Goal: Task Accomplishment & Management: Complete application form

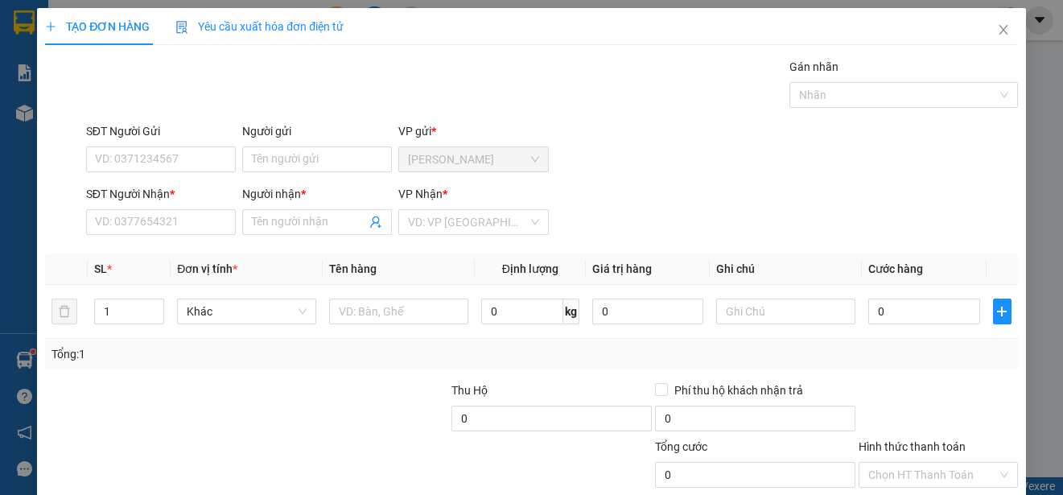
click at [310, 160] on input "Người gửi" at bounding box center [317, 159] width 150 height 26
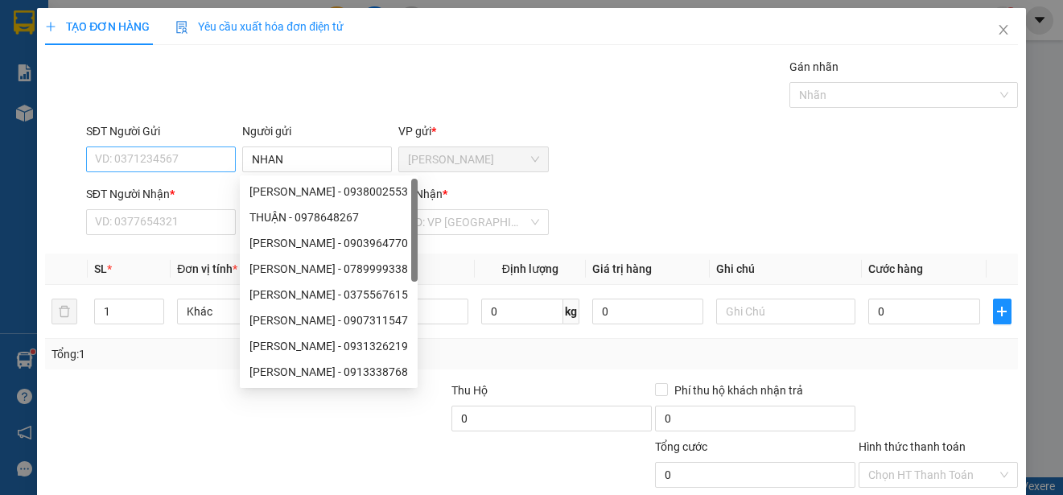
type input "NHAN"
click at [167, 163] on input "SĐT Người Gửi" at bounding box center [161, 159] width 150 height 26
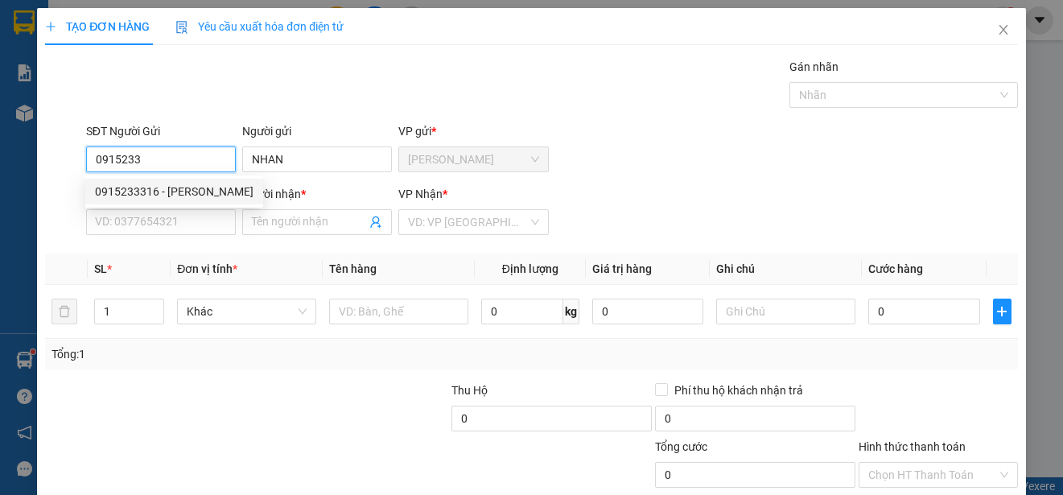
click at [171, 183] on div "0915233316 - [PERSON_NAME]" at bounding box center [174, 192] width 159 height 18
type input "0915233316"
type input "nhân"
type input "0906782914"
type input "UT"
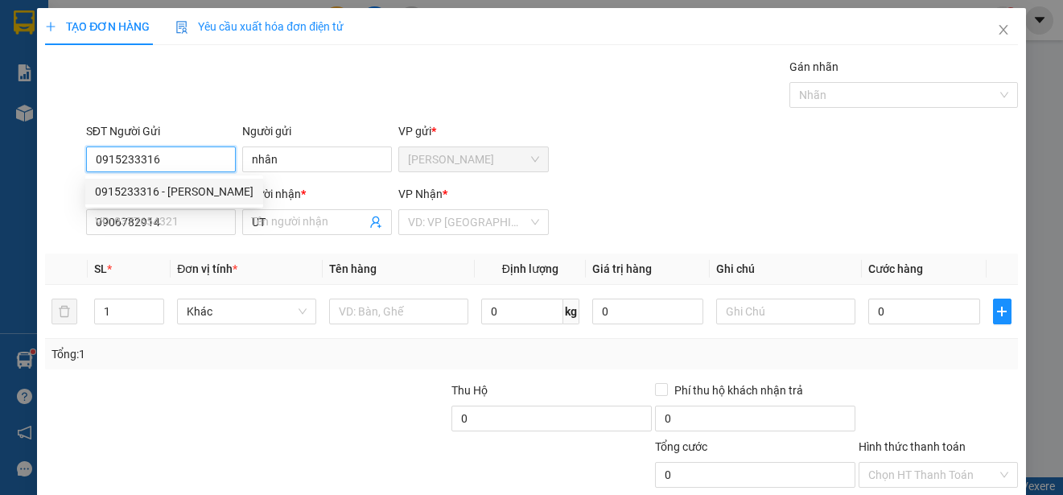
type input "20.000"
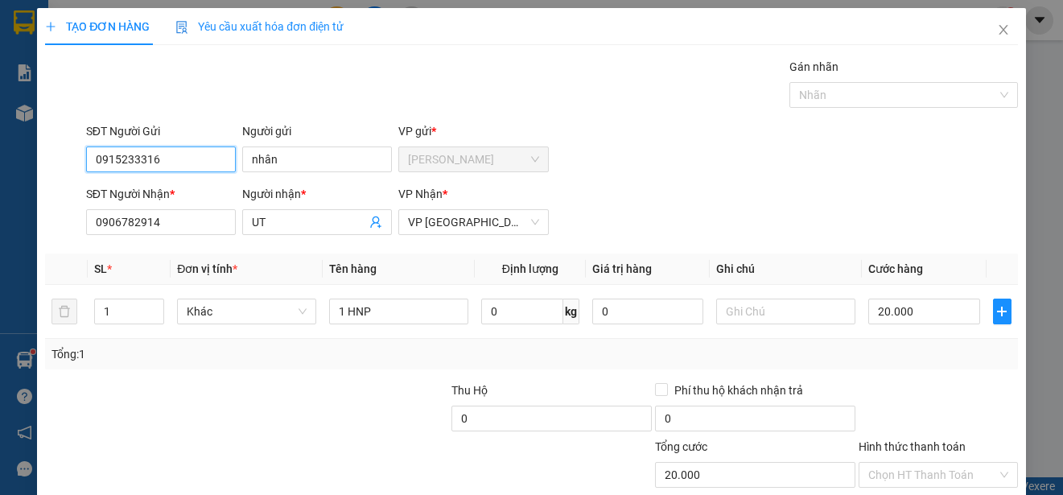
scroll to position [101, 0]
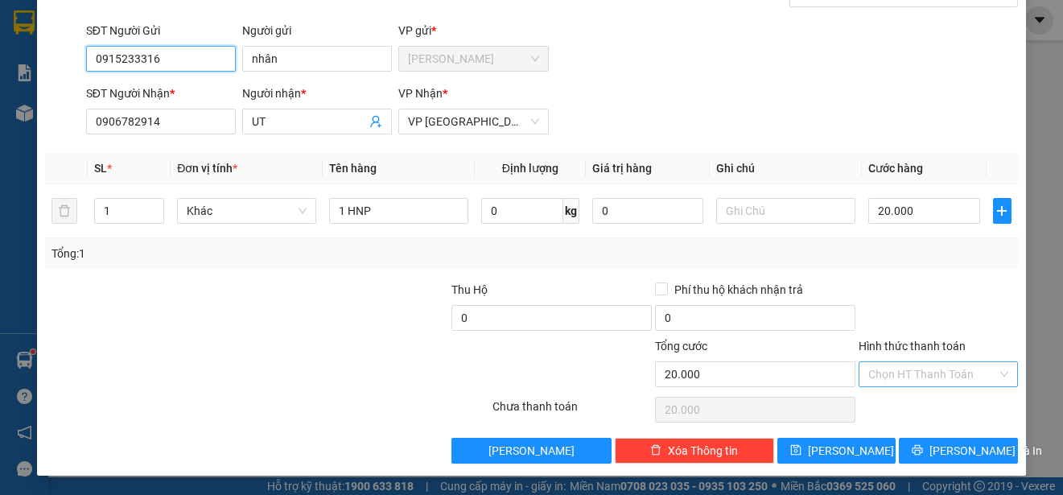
type input "0915233316"
click at [976, 371] on input "Hình thức thanh toán" at bounding box center [932, 374] width 129 height 24
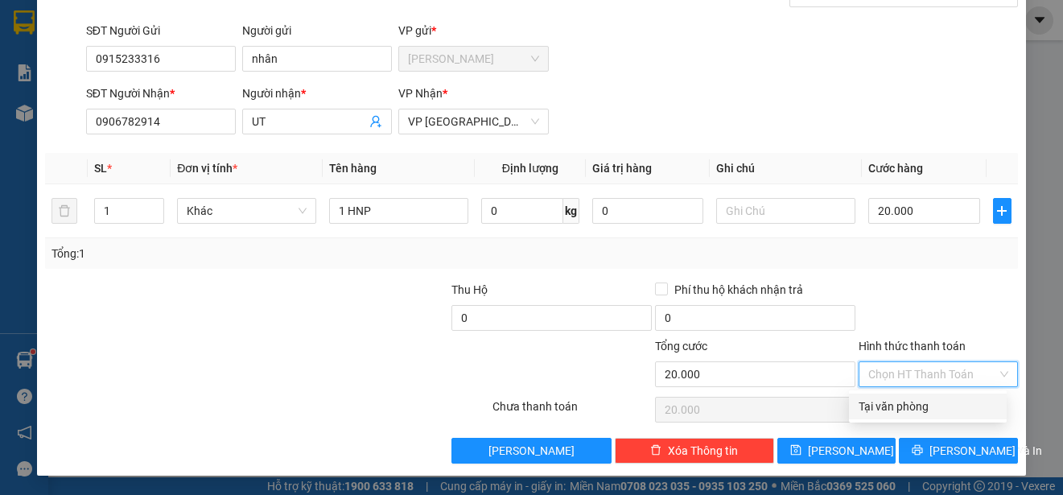
click at [961, 409] on div "Tại văn phòng" at bounding box center [928, 406] width 138 height 18
type input "0"
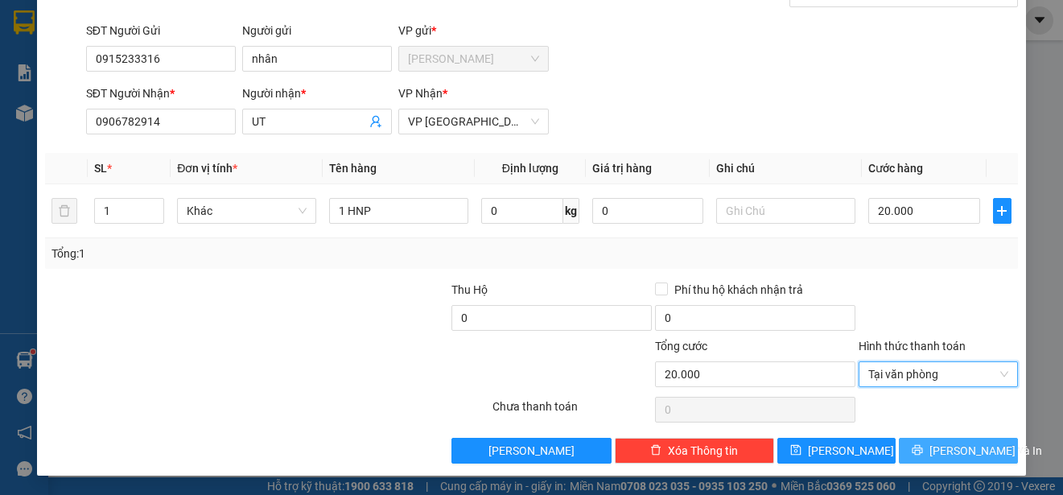
click at [970, 452] on span "[PERSON_NAME] và In" at bounding box center [985, 451] width 113 height 18
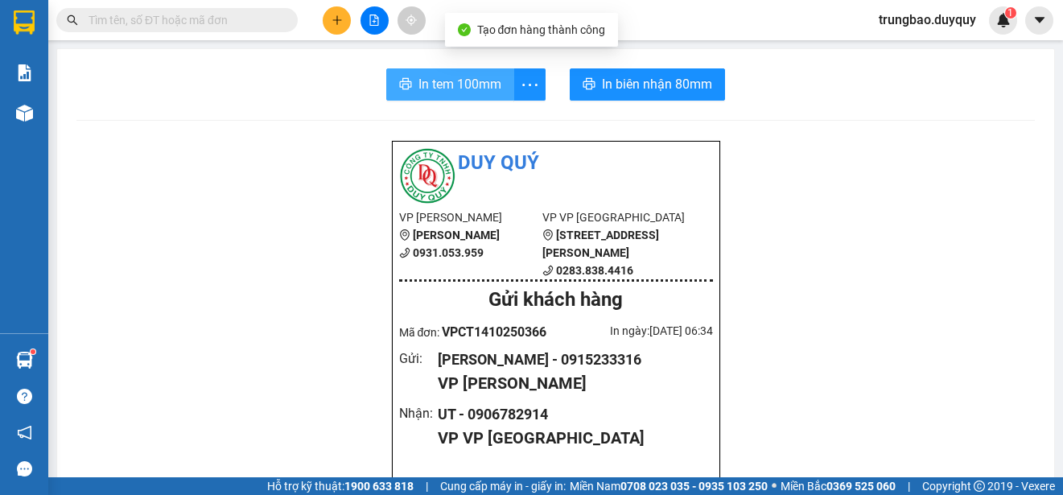
click at [493, 88] on span "In tem 100mm" at bounding box center [459, 84] width 83 height 20
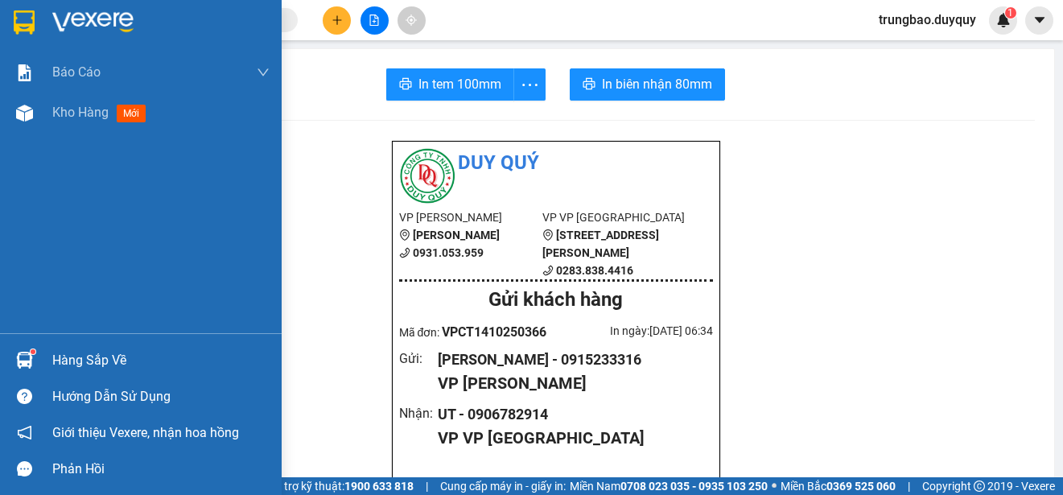
click at [30, 27] on img at bounding box center [24, 22] width 21 height 24
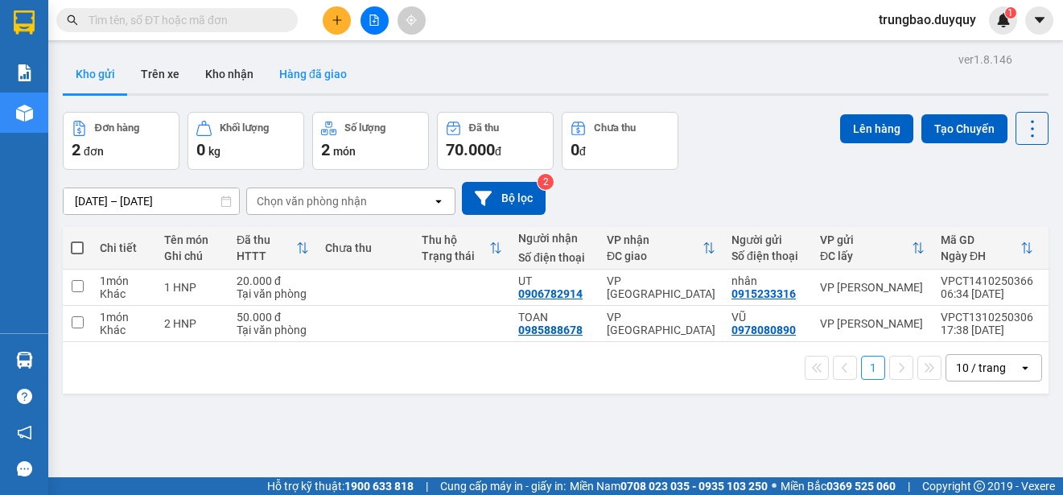
click at [310, 74] on button "Hàng đã giao" at bounding box center [312, 74] width 93 height 39
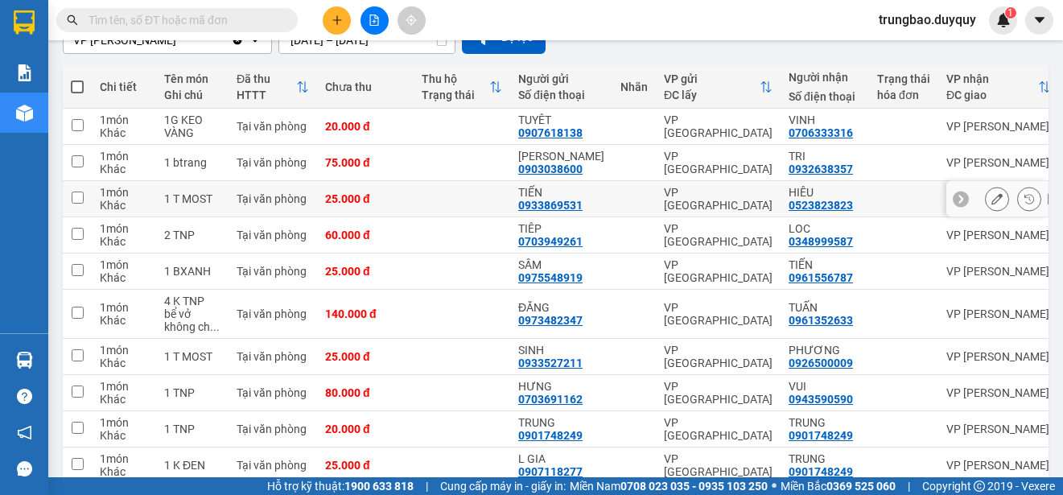
scroll to position [240, 0]
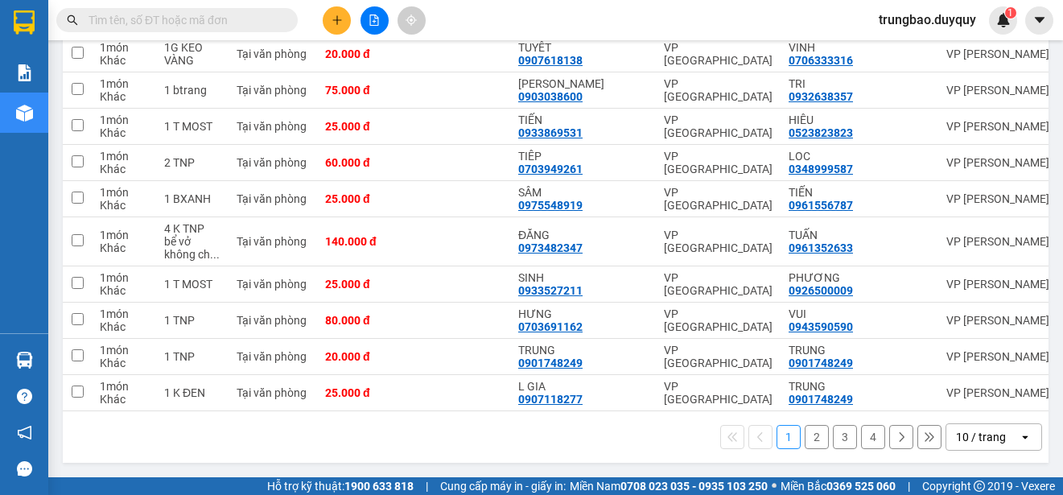
click at [805, 441] on button "2" at bounding box center [817, 437] width 24 height 24
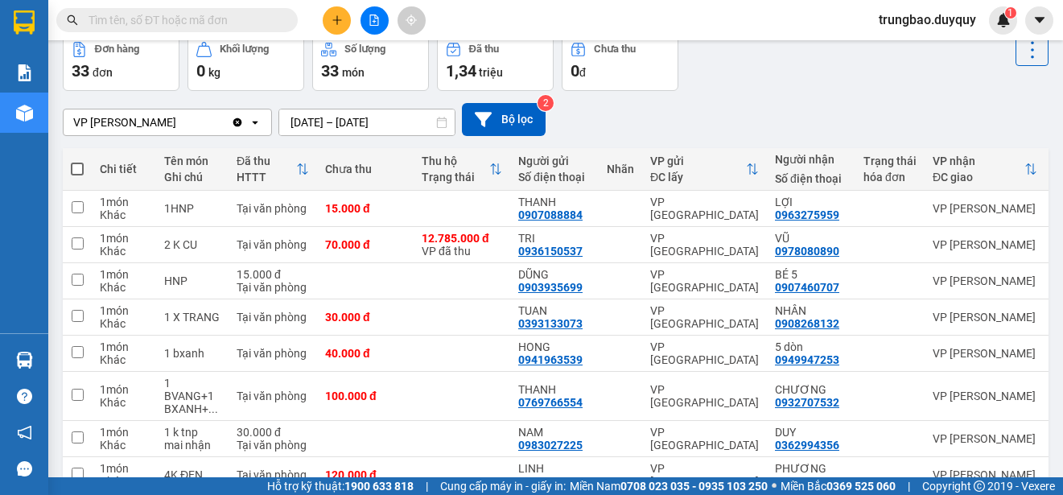
scroll to position [0, 0]
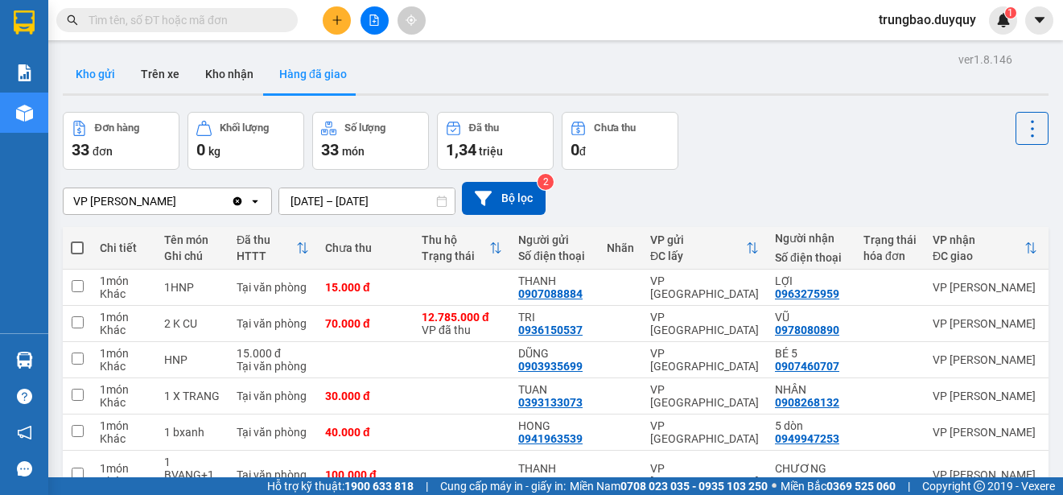
click at [103, 69] on button "Kho gửi" at bounding box center [95, 74] width 65 height 39
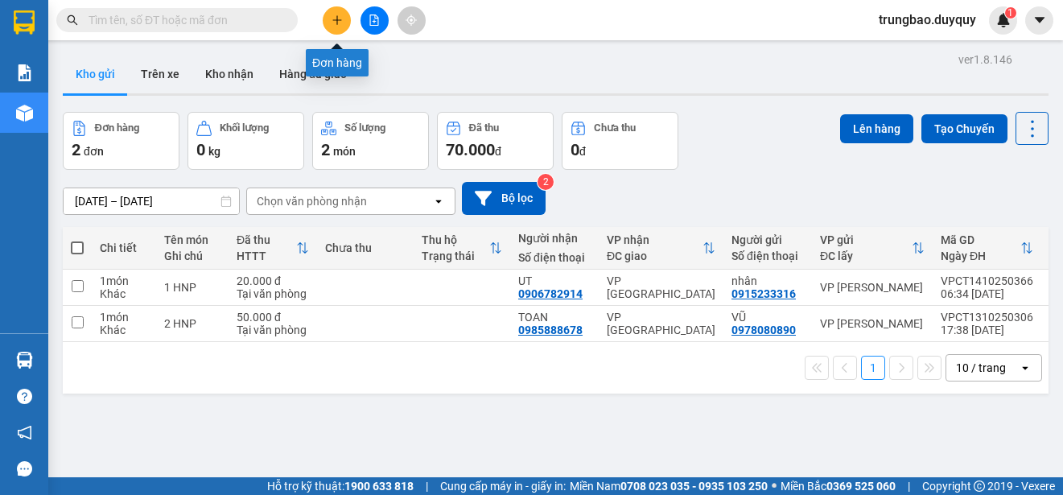
click at [333, 23] on icon "plus" at bounding box center [337, 19] width 11 height 11
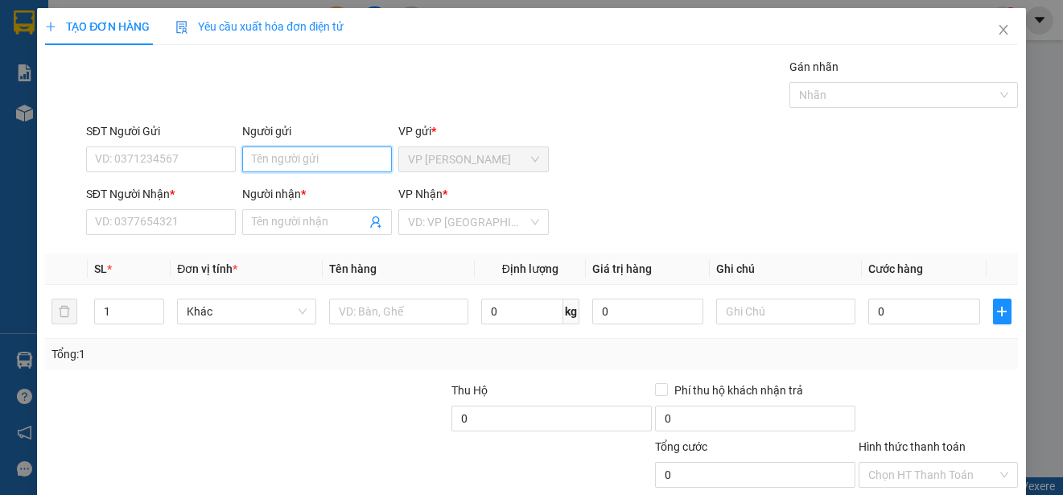
click at [326, 163] on input "Người gửi" at bounding box center [317, 159] width 150 height 26
type input "VU"
click at [218, 160] on input "SĐT Người Gửi" at bounding box center [161, 159] width 150 height 26
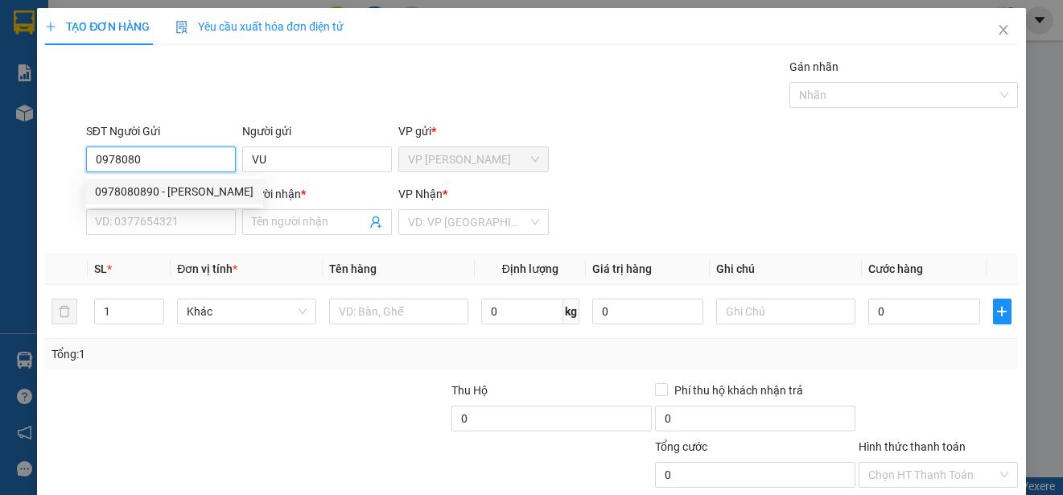
click at [202, 187] on div "0978080890 - VŨ" at bounding box center [174, 192] width 159 height 18
type input "0978080890"
type input "VŨ"
type input "0985888678"
type input "TOAN"
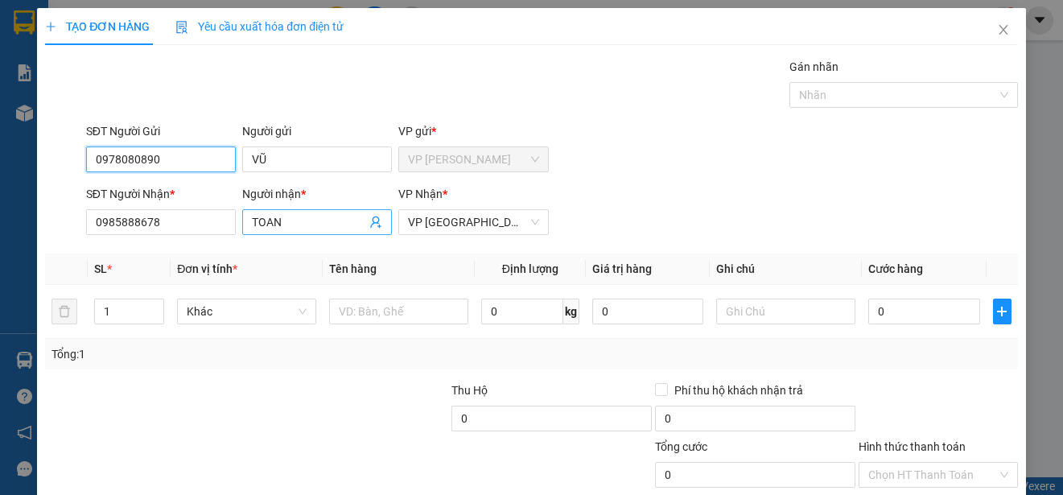
type input "0978080890"
click at [290, 224] on input "TOAN" at bounding box center [309, 222] width 114 height 18
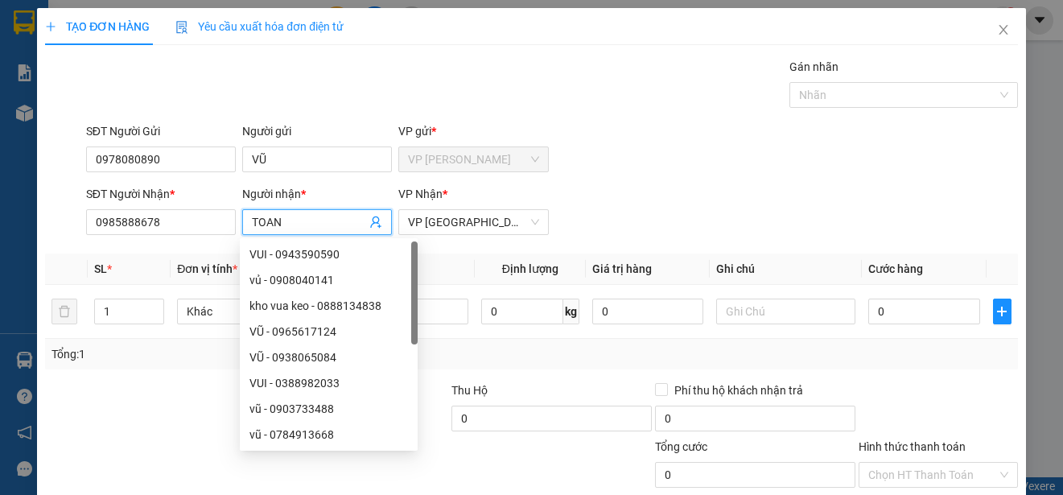
type input "TOA"
type input "50.000"
type input "TRI"
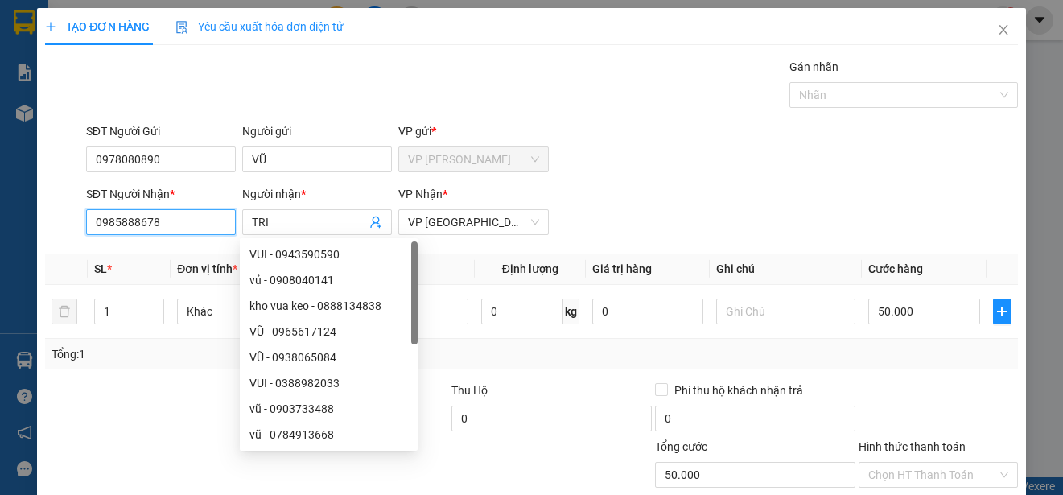
click at [184, 224] on input "0985888678" at bounding box center [161, 222] width 150 height 26
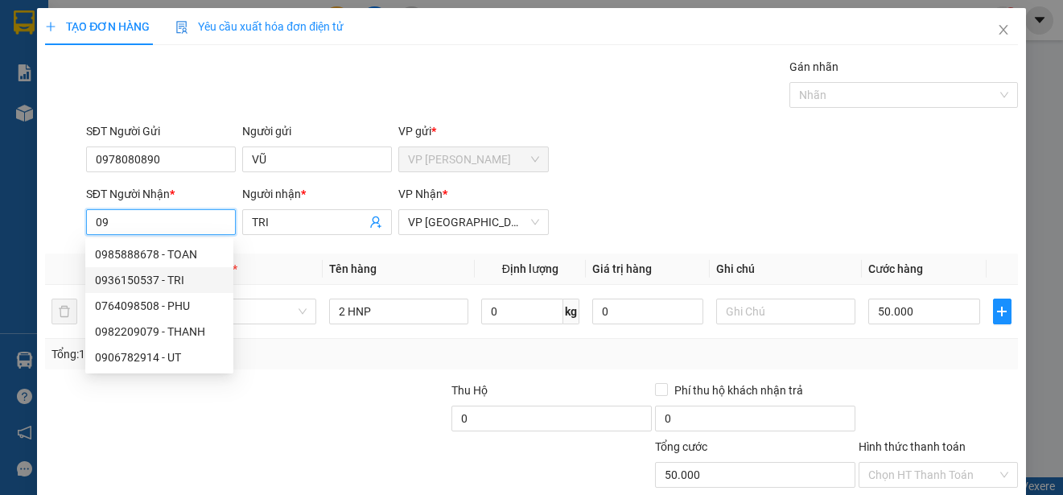
click at [177, 274] on div "0936150537 - TRI" at bounding box center [159, 280] width 129 height 18
type input "0936150537"
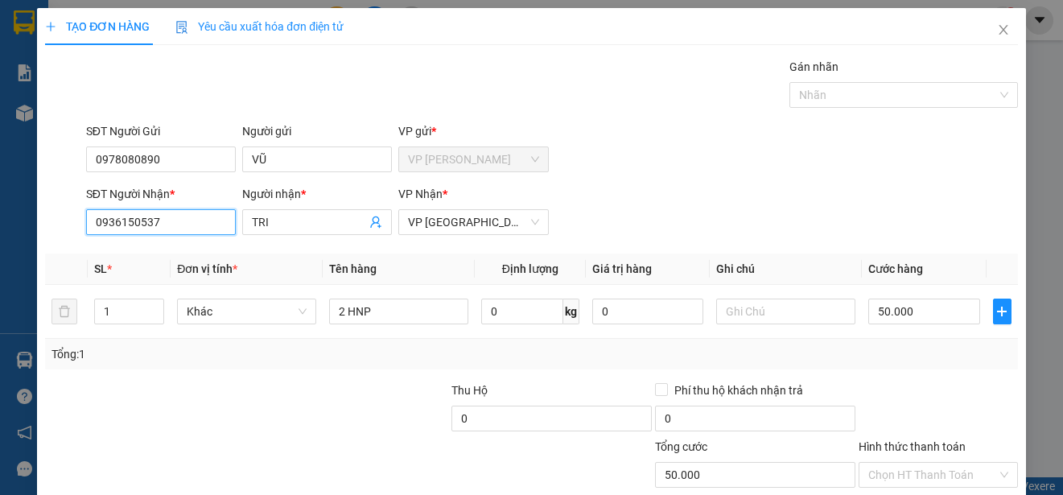
type input "25.000"
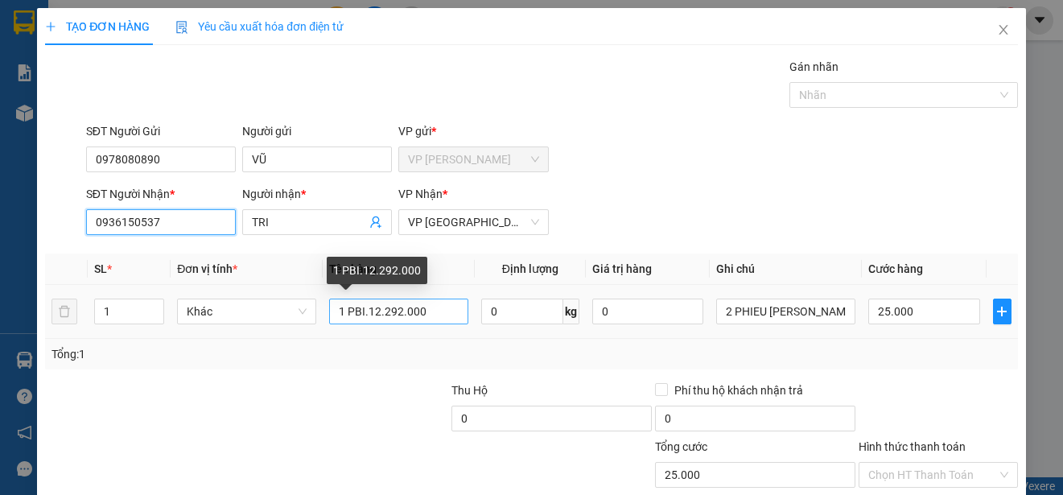
type input "0936150537"
click at [430, 313] on input "1 PBI.12.292.000" at bounding box center [398, 312] width 139 height 26
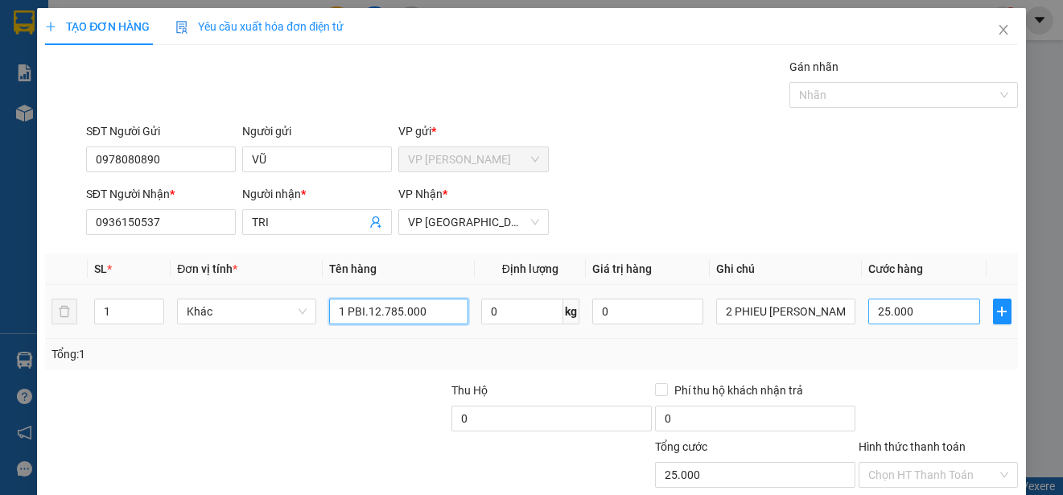
type input "1 PBI.12.785.000"
click at [868, 307] on input "25.000" at bounding box center [924, 312] width 112 height 26
type input "0"
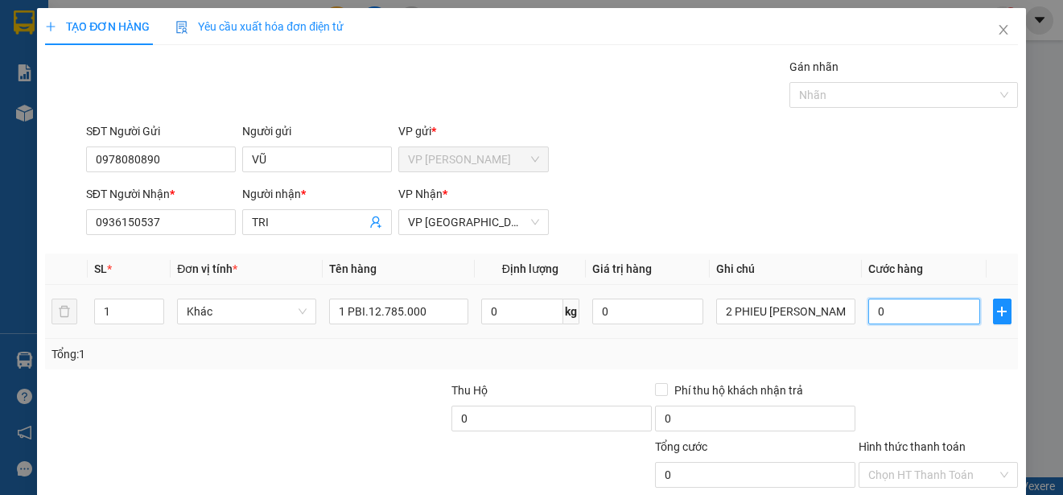
click at [868, 307] on input "0" at bounding box center [924, 312] width 112 height 26
type input "30"
type input "300"
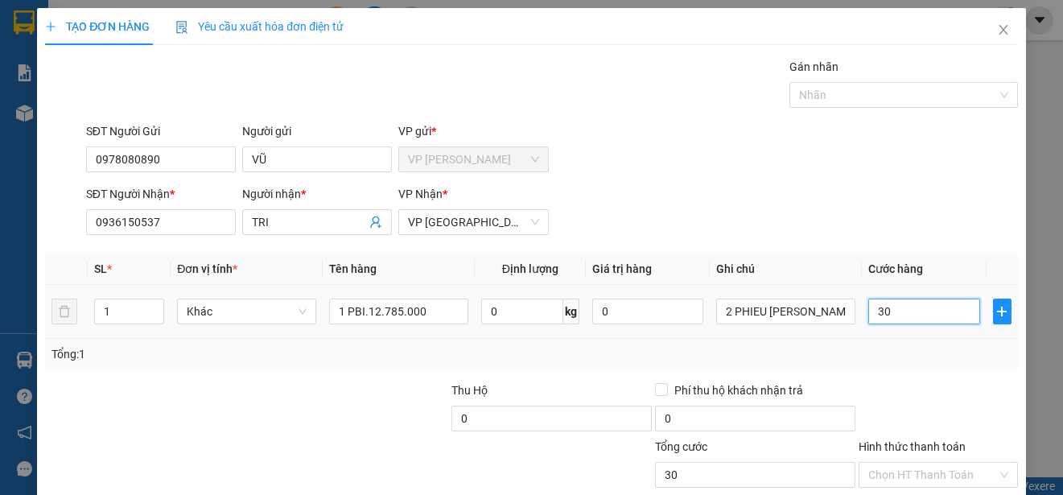
type input "300"
type input "3.000"
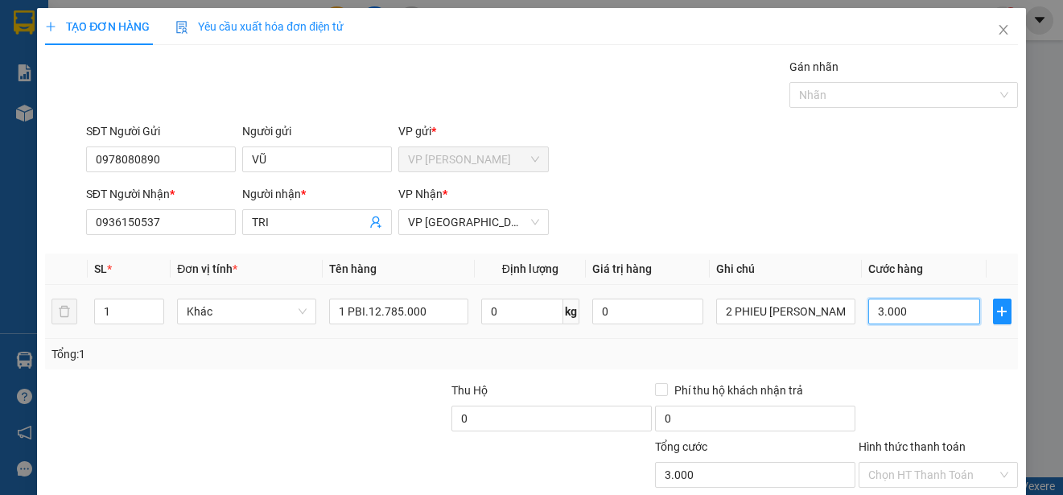
type input "30.000"
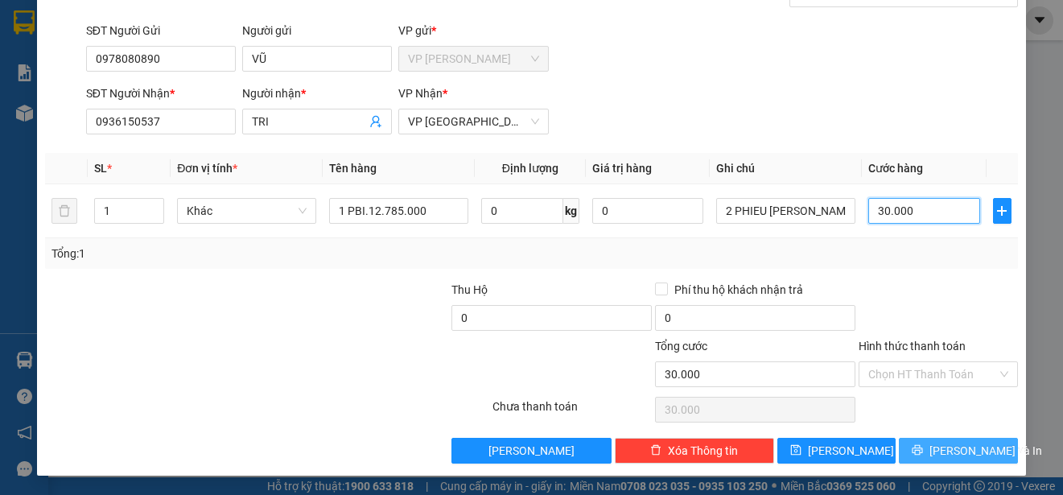
type input "30.000"
click at [968, 449] on span "[PERSON_NAME] và In" at bounding box center [985, 451] width 113 height 18
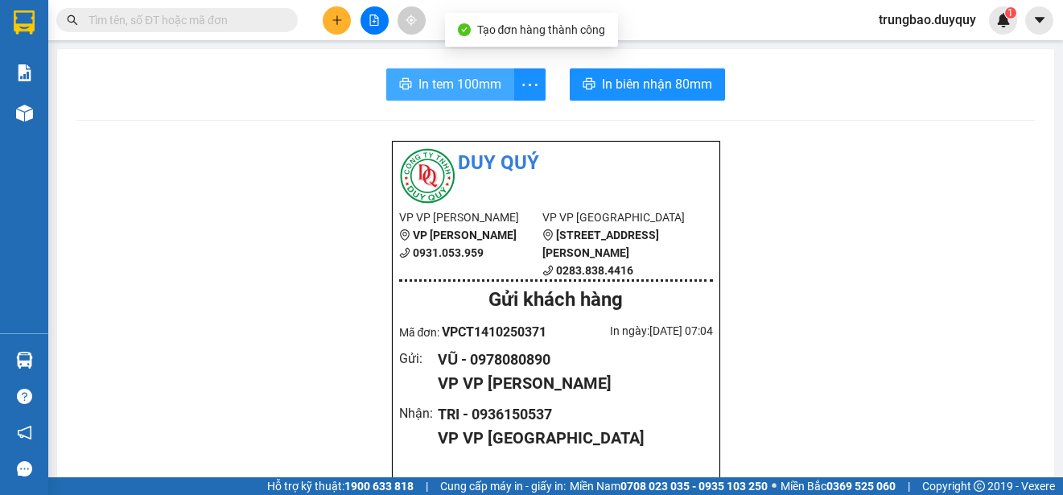
click at [456, 91] on span "In tem 100mm" at bounding box center [459, 84] width 83 height 20
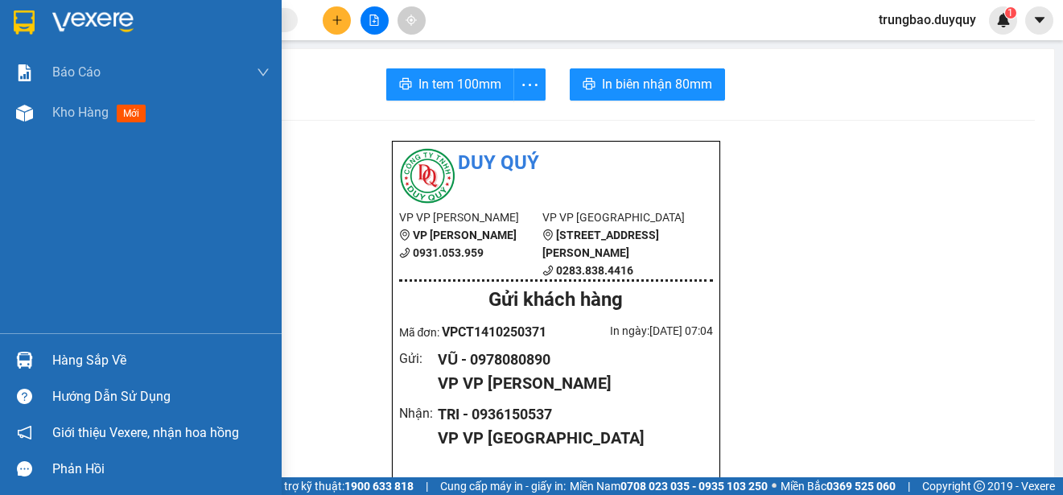
click at [22, 19] on img at bounding box center [24, 22] width 21 height 24
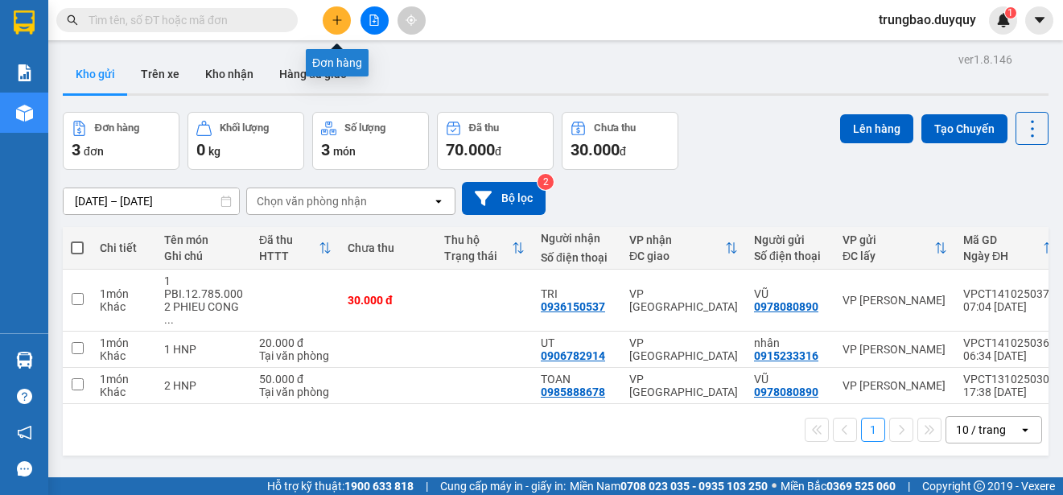
click at [340, 18] on icon "plus" at bounding box center [337, 19] width 11 height 11
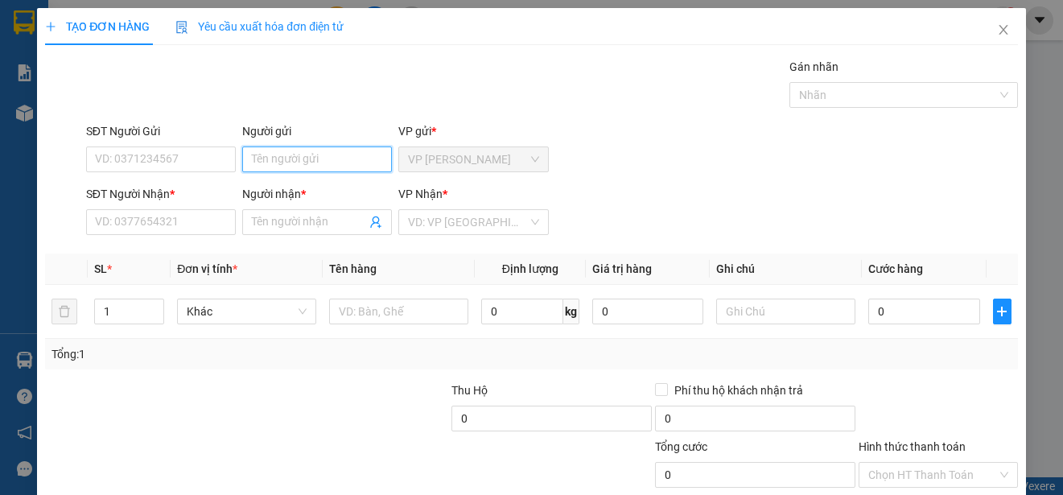
click at [354, 162] on input "Người gửi" at bounding box center [317, 159] width 150 height 26
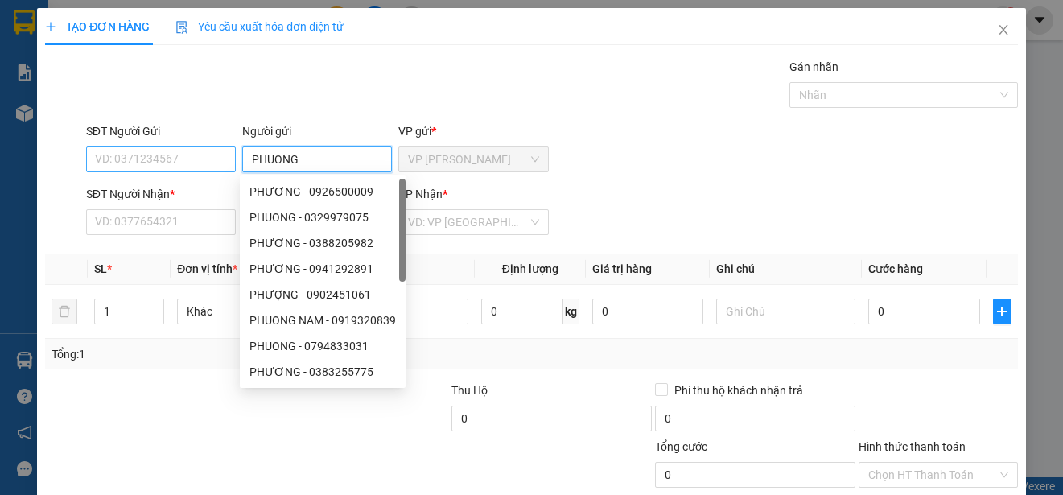
type input "PHUONG"
click at [212, 164] on input "SĐT Người Gửi" at bounding box center [161, 159] width 150 height 26
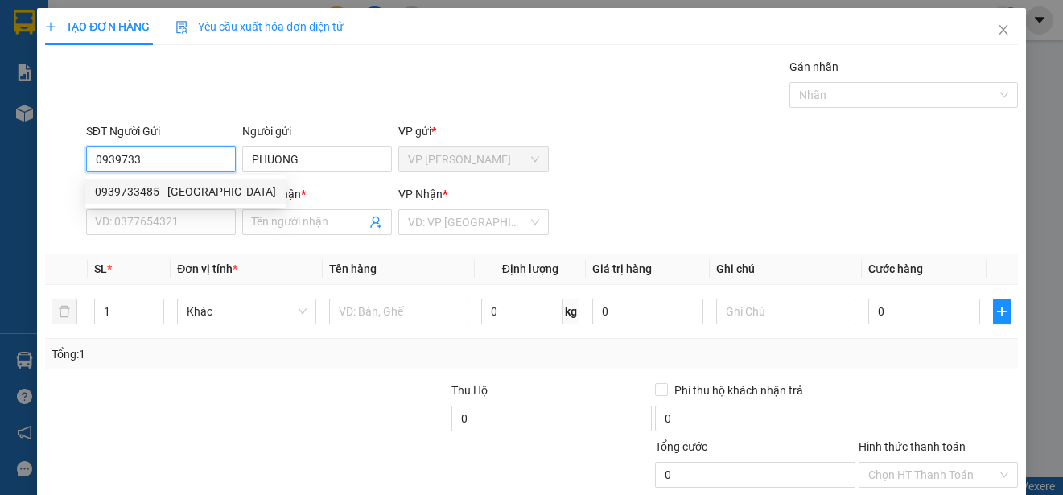
click at [199, 189] on div "0939733485 - PHUONG" at bounding box center [185, 192] width 181 height 18
type input "0939733485"
type input "0971310188"
type input "THINH"
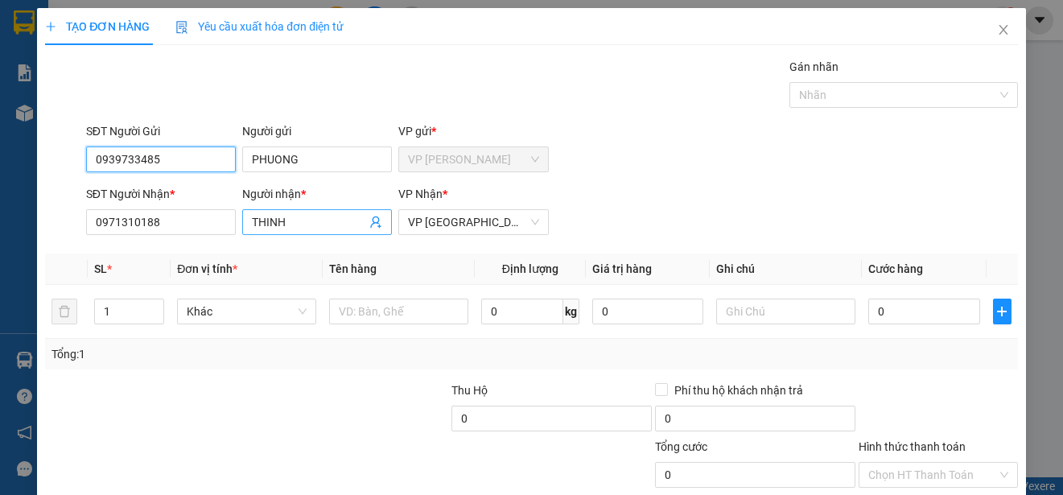
type input "0939733485"
click at [288, 223] on input "THINH" at bounding box center [309, 222] width 114 height 18
type input "40.000"
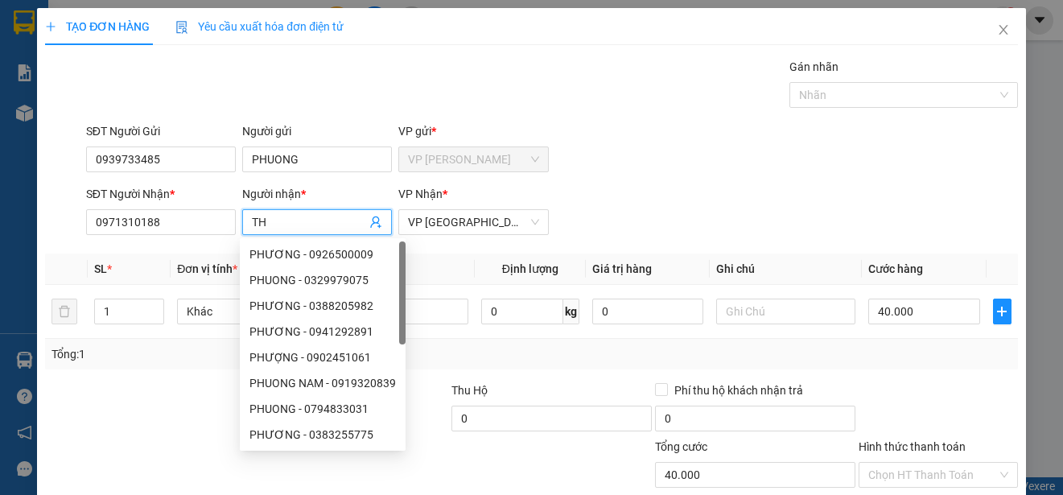
type input "T"
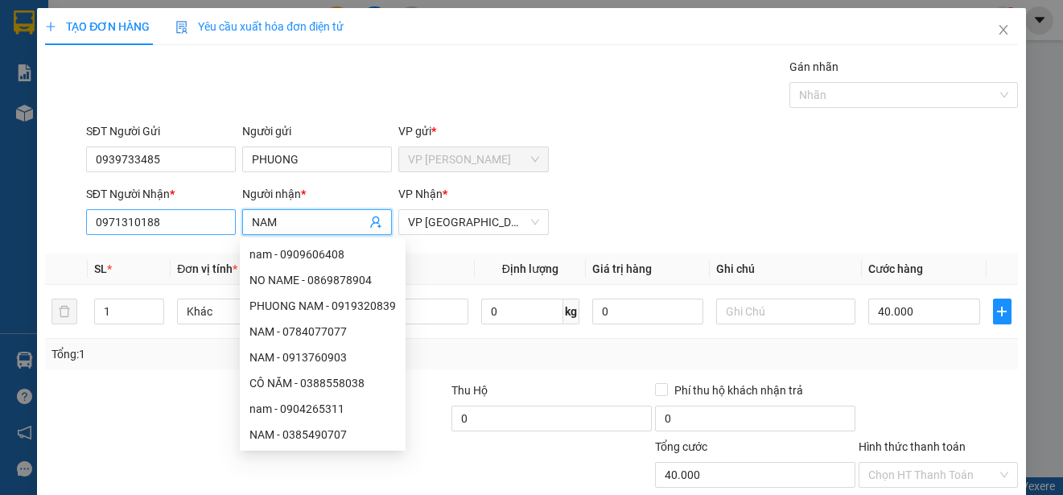
type input "NAM"
click at [197, 220] on input "0971310188" at bounding box center [161, 222] width 150 height 26
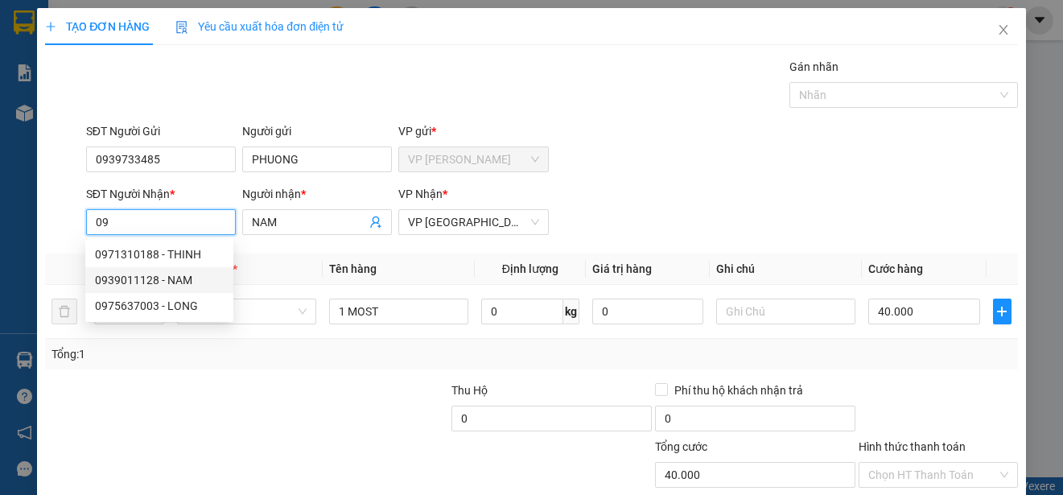
click at [184, 277] on div "0939011128 - NAM" at bounding box center [159, 280] width 129 height 18
type input "0939011128"
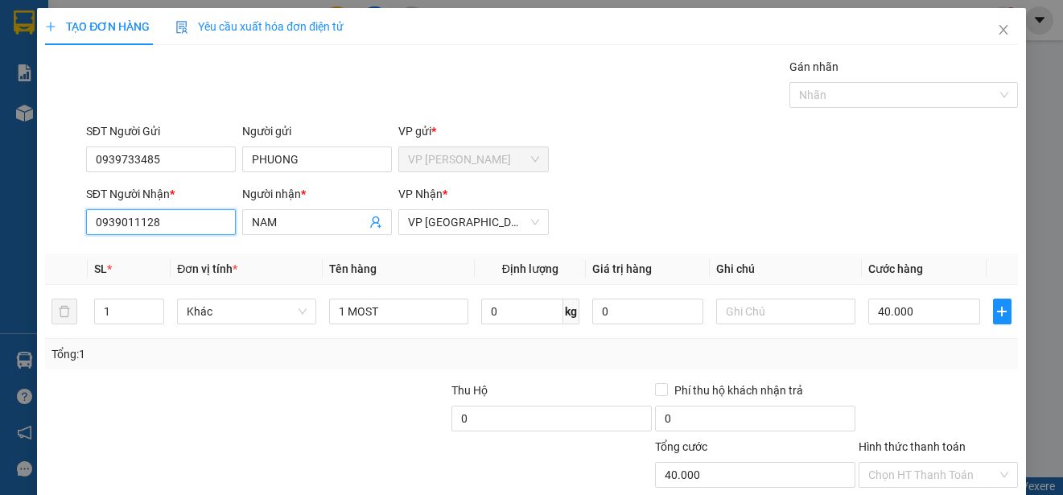
type input "200.000"
type input "0939011128"
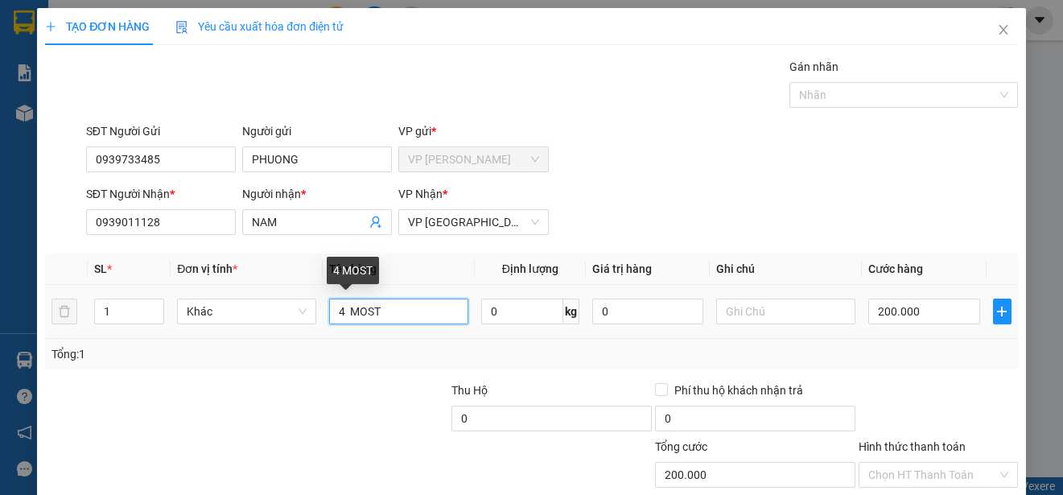
click at [340, 311] on input "4 MOST" at bounding box center [398, 312] width 139 height 26
type input "1 MOST"
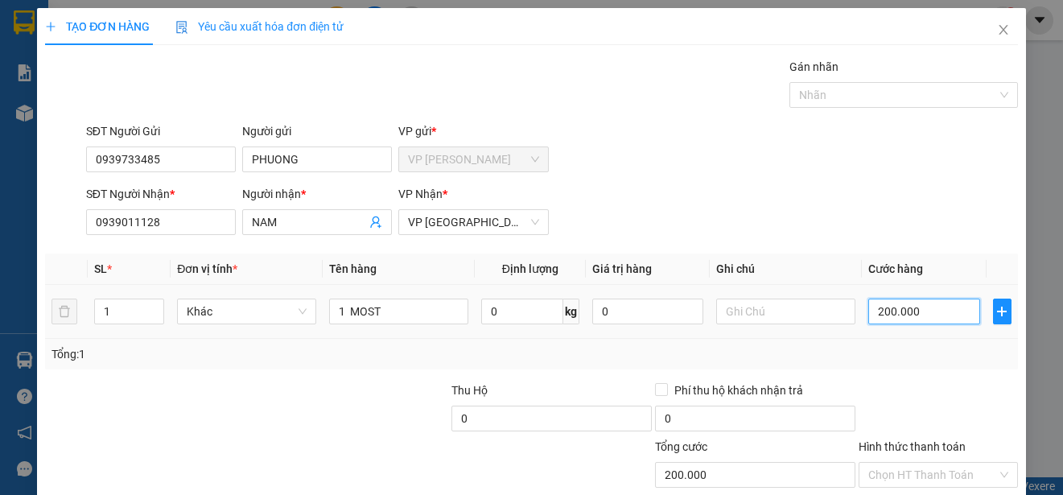
click at [868, 311] on input "200.000" at bounding box center [924, 312] width 112 height 26
type input "0"
click at [868, 311] on input "0" at bounding box center [924, 312] width 112 height 26
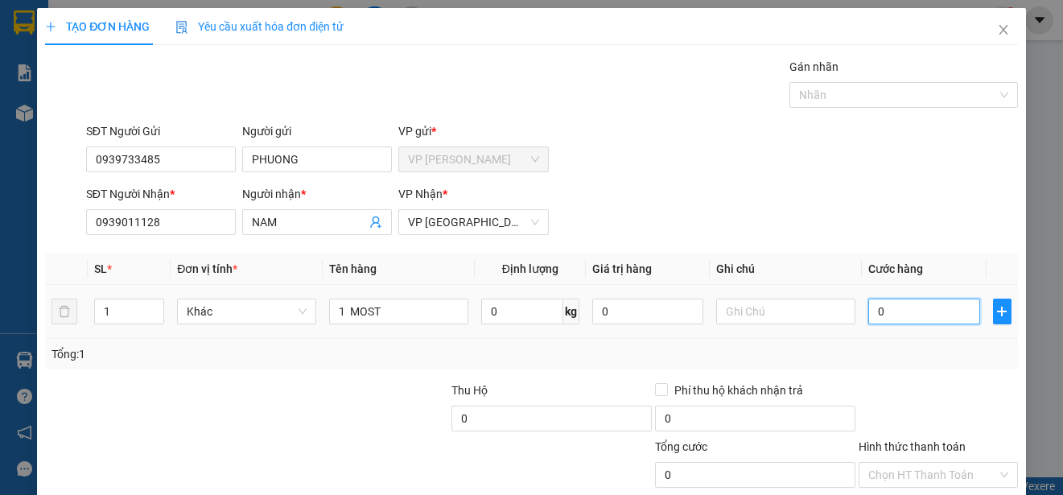
type input "50"
type input "500"
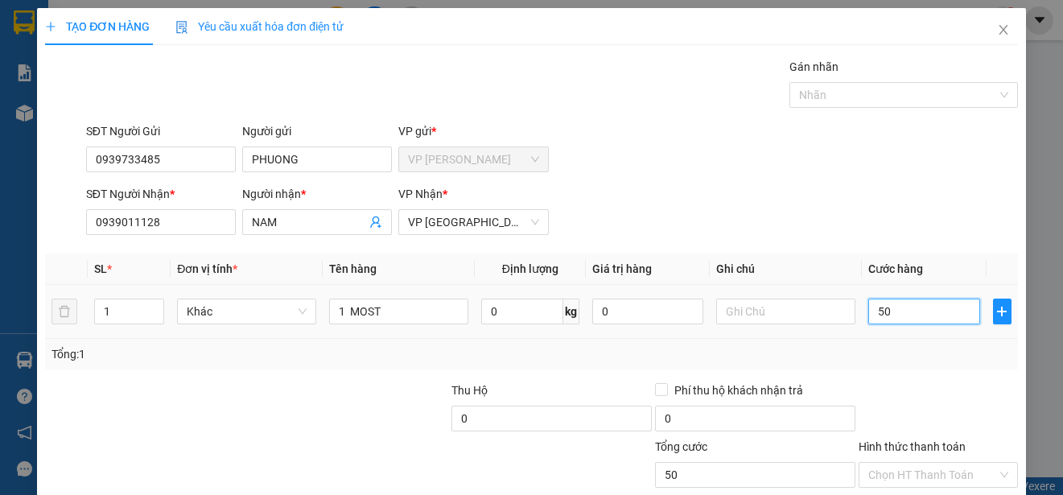
type input "500"
type input "5.000"
type input "50.000"
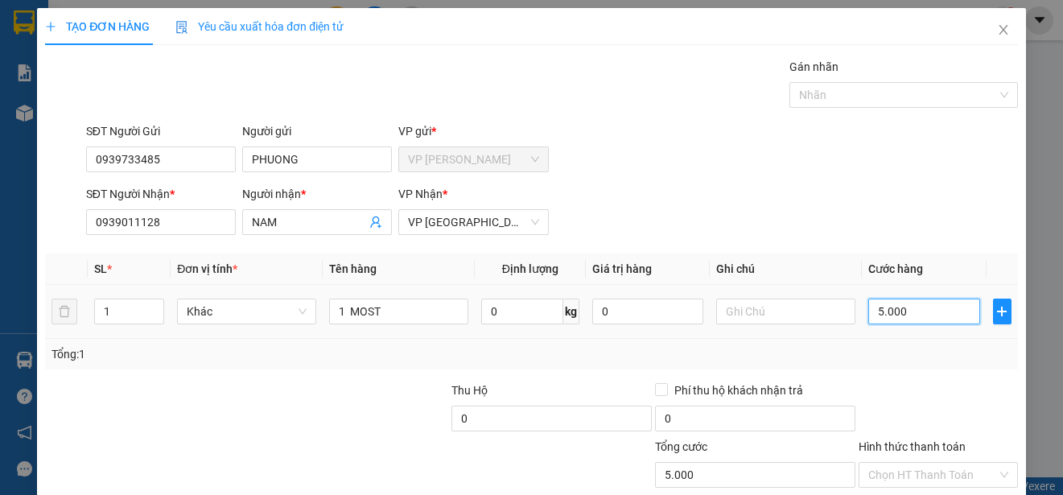
type input "50.000"
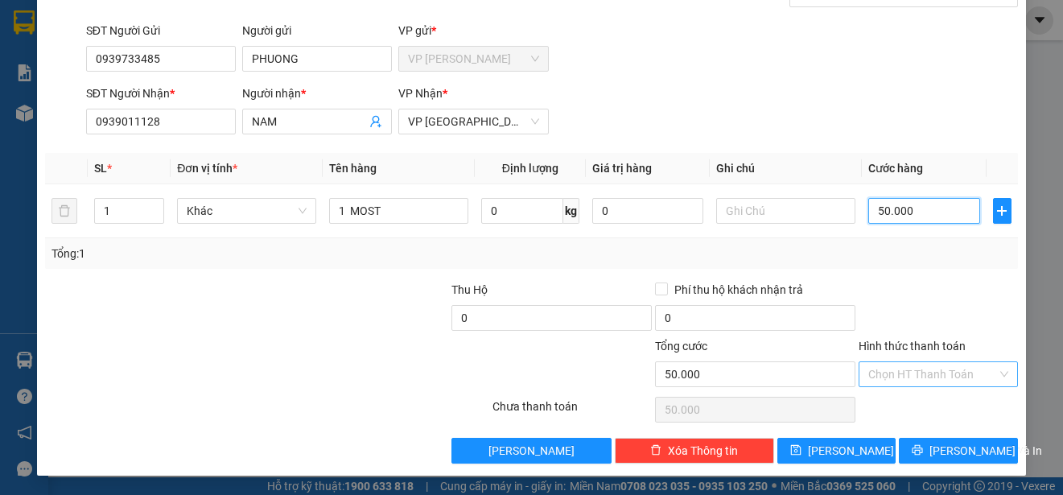
type input "50.000"
click at [962, 375] on input "Hình thức thanh toán" at bounding box center [932, 374] width 129 height 24
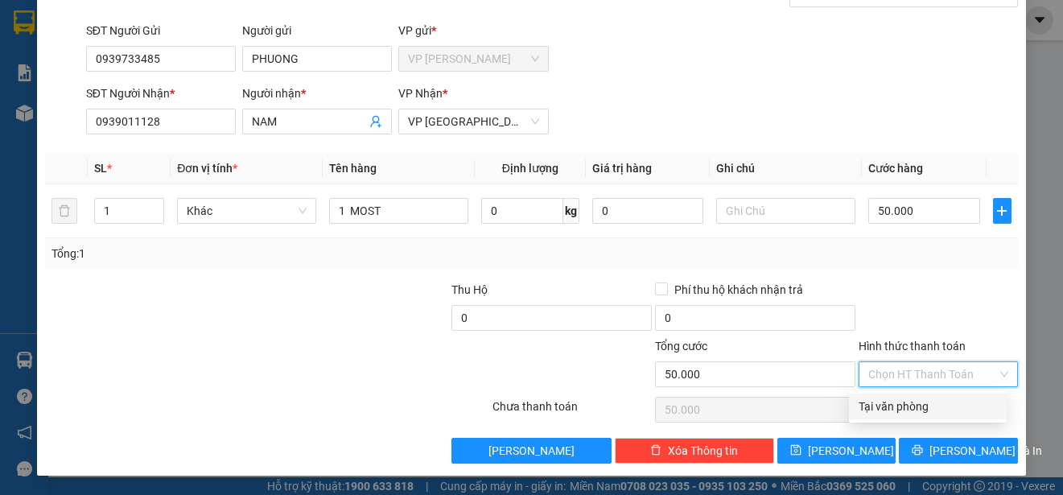
click at [958, 411] on div "Tại văn phòng" at bounding box center [928, 406] width 138 height 18
type input "0"
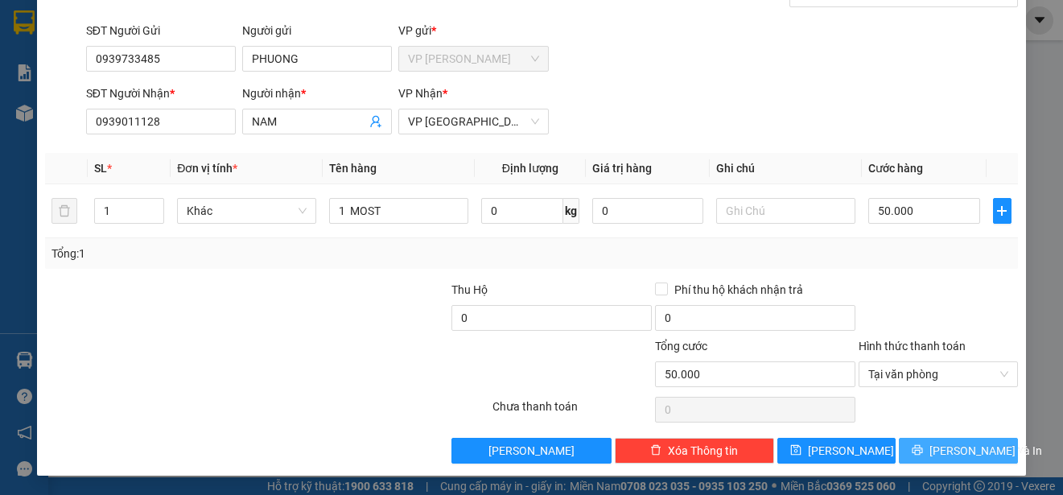
click at [965, 447] on span "[PERSON_NAME] và In" at bounding box center [985, 451] width 113 height 18
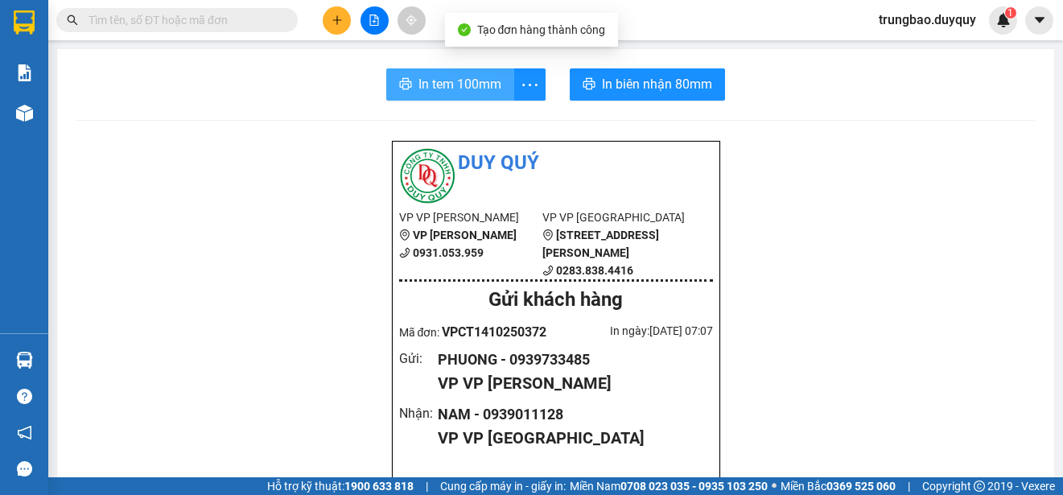
click at [460, 82] on span "In tem 100mm" at bounding box center [459, 84] width 83 height 20
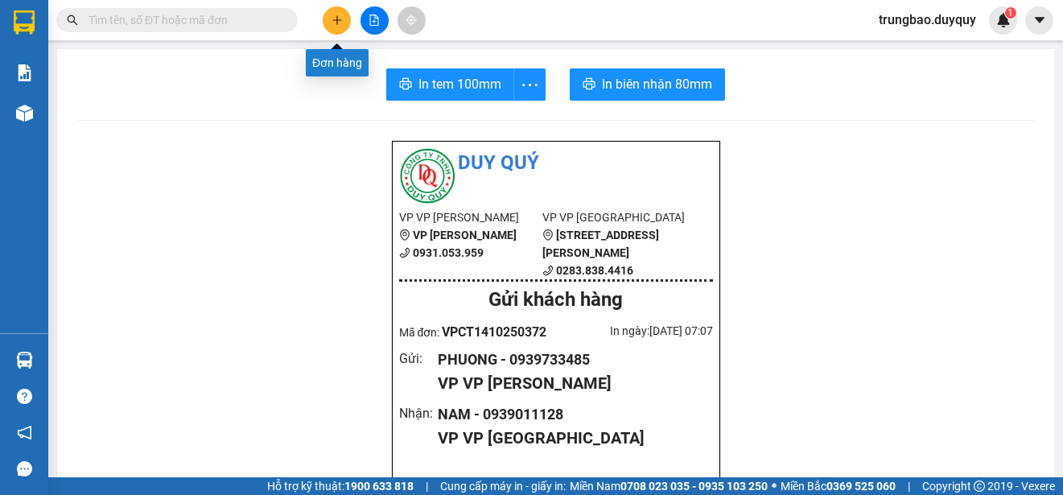
click at [343, 27] on button at bounding box center [337, 20] width 28 height 28
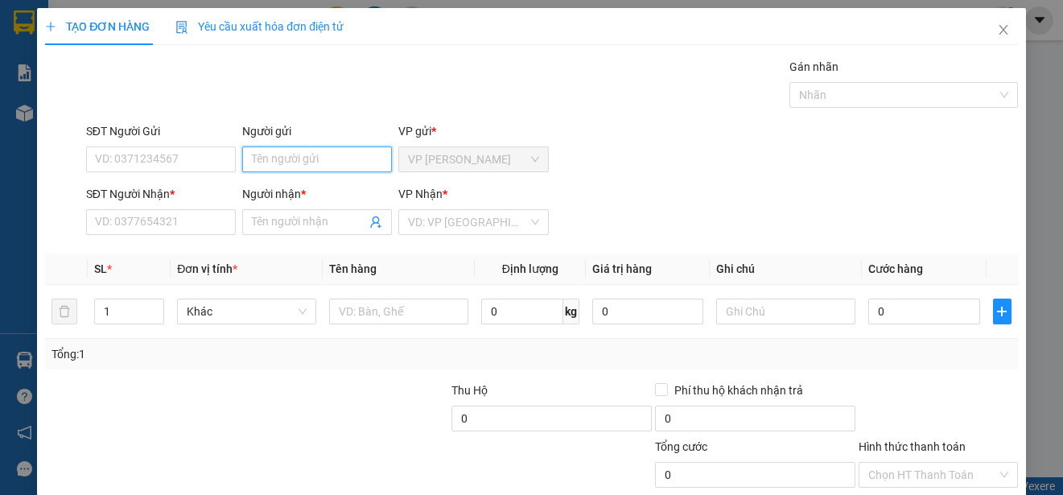
click at [368, 154] on input "Người gửi" at bounding box center [317, 159] width 150 height 26
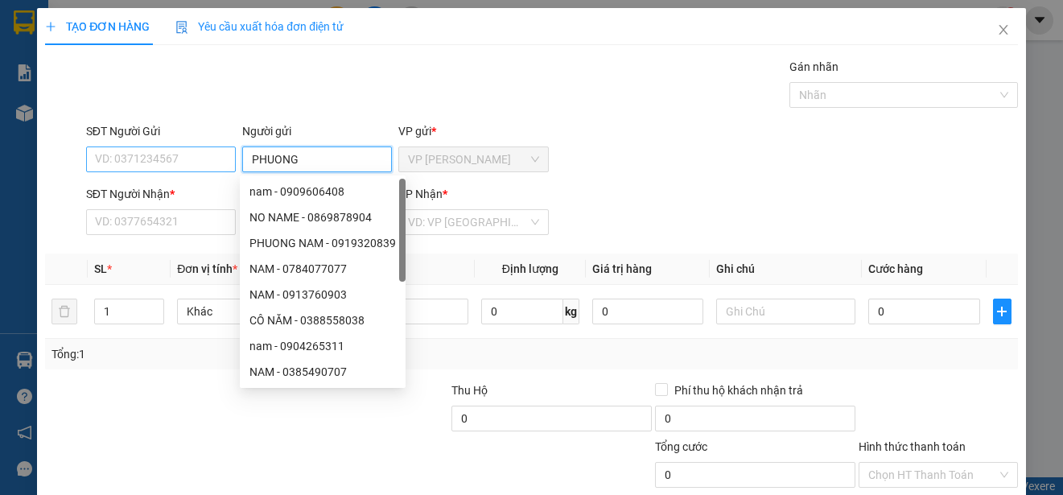
type input "PHUONG"
click at [204, 155] on input "SĐT Người Gửi" at bounding box center [161, 159] width 150 height 26
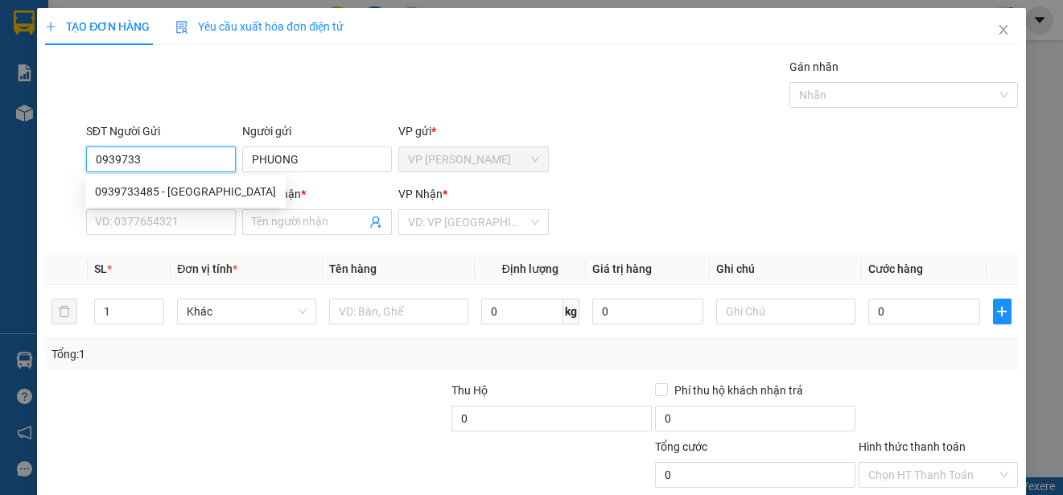
click at [199, 185] on div "0939733485 - PHUONG" at bounding box center [185, 192] width 181 height 18
type input "0939733485"
type input "0939011128"
type input "NAM"
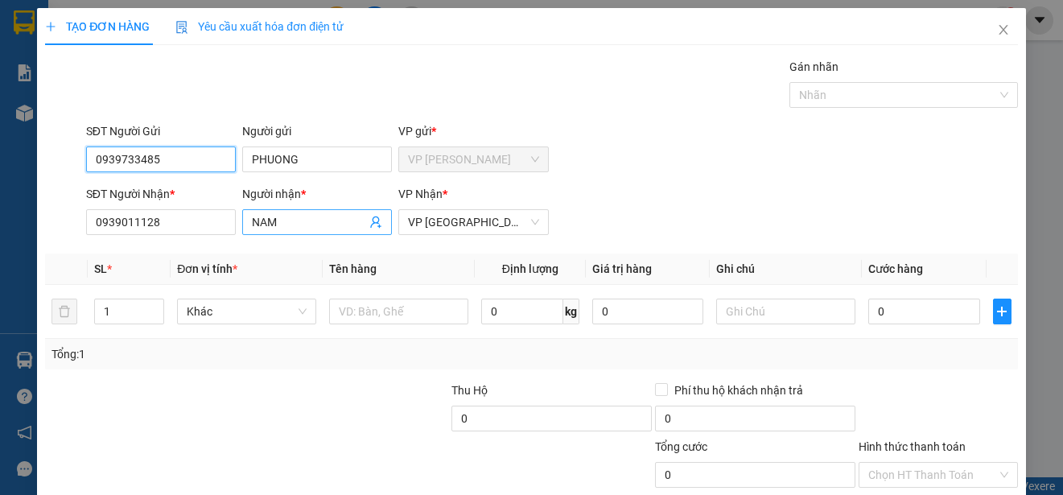
type input "50.000"
type input "0939733485"
click at [298, 220] on input "NAM" at bounding box center [309, 222] width 114 height 18
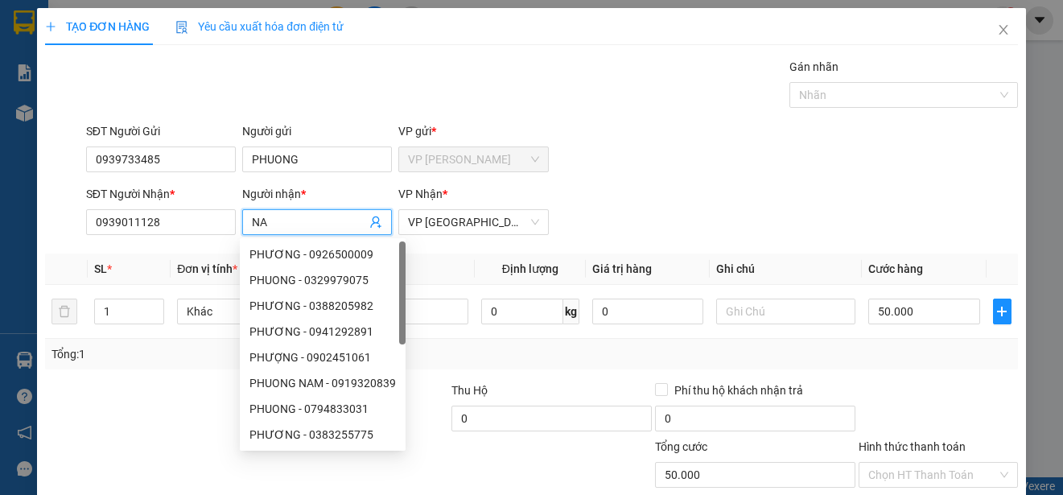
type input "N"
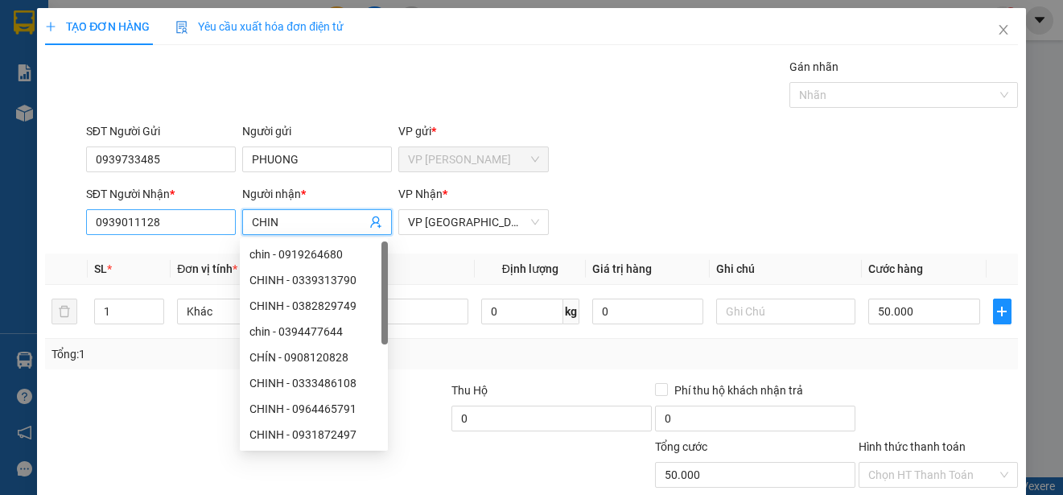
type input "CHIN"
click at [217, 222] on input "0939011128" at bounding box center [161, 222] width 150 height 26
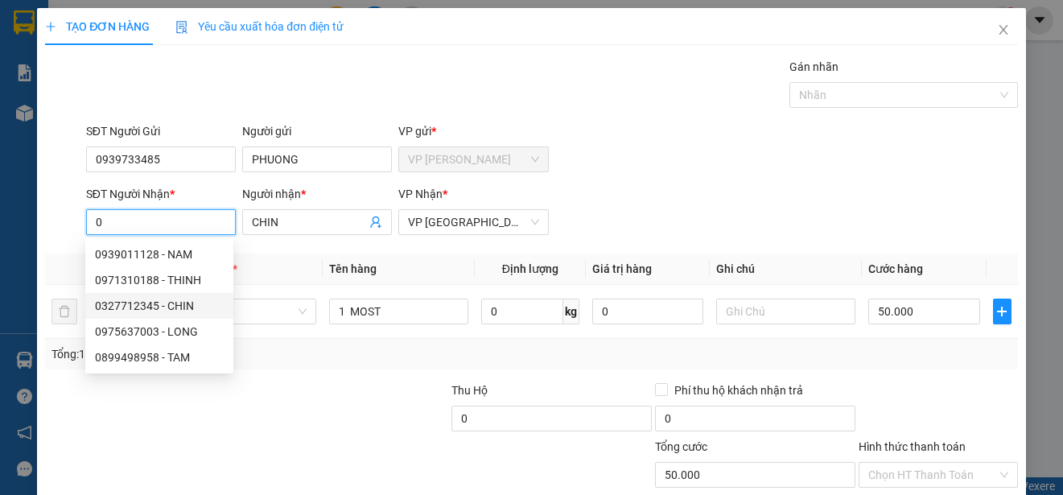
click at [189, 307] on div "0327712345 - CHIN" at bounding box center [159, 306] width 129 height 18
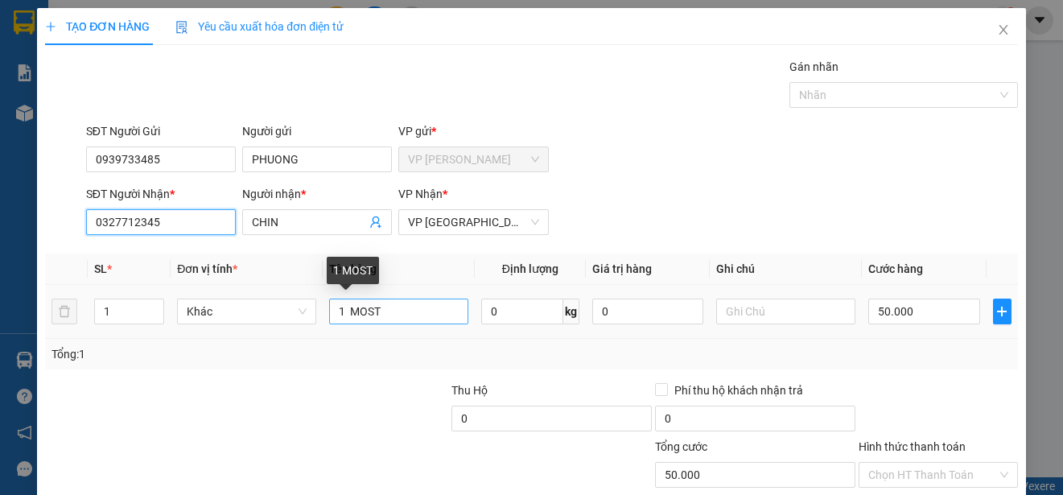
type input "0327712345"
click at [340, 311] on input "1 MOST" at bounding box center [398, 312] width 139 height 26
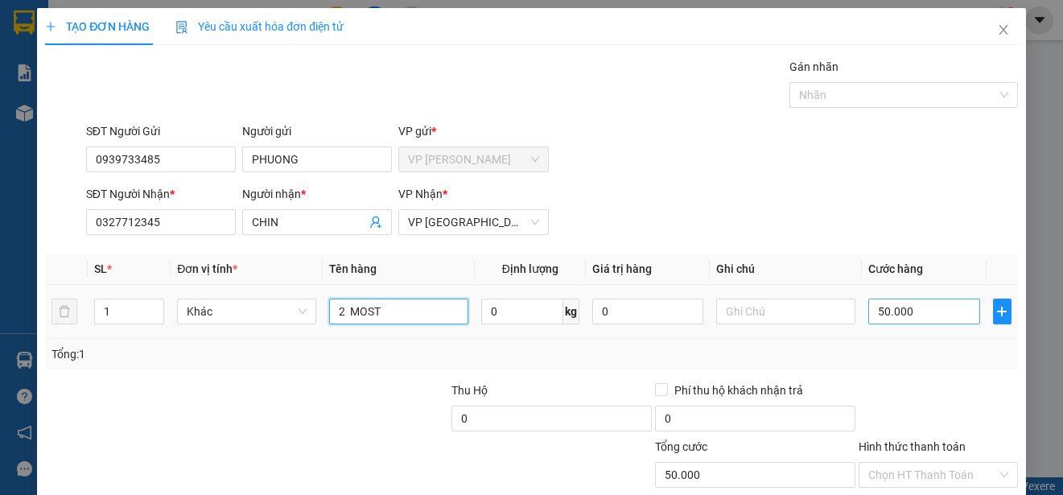
type input "2 MOST"
click at [868, 314] on input "50.000" at bounding box center [924, 312] width 112 height 26
type input "0"
click at [868, 313] on input "0" at bounding box center [924, 312] width 112 height 26
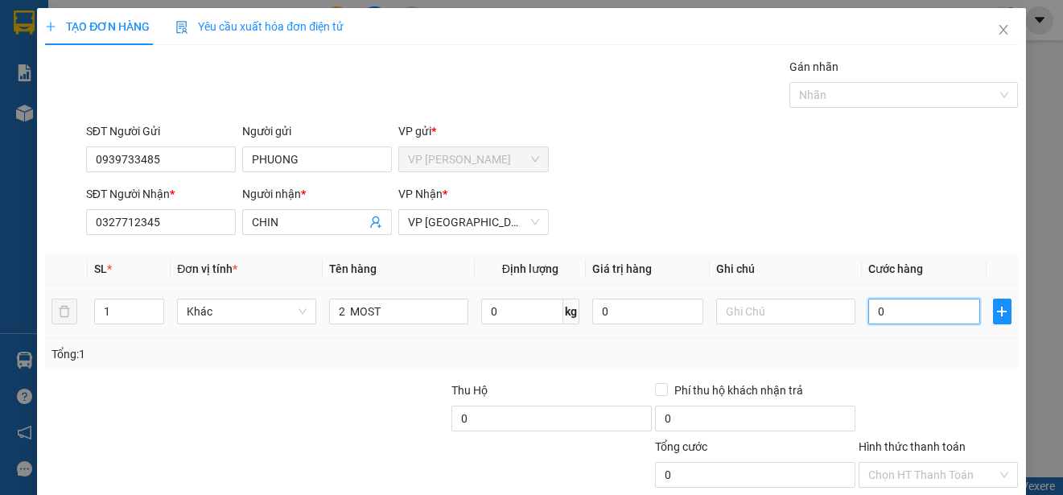
type input "80"
type input "800"
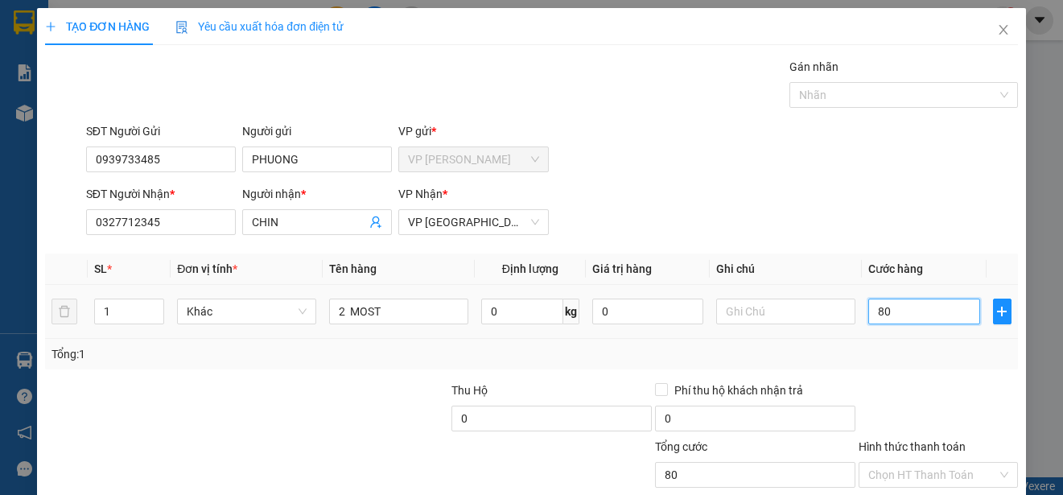
type input "800"
type input "8.000"
type input "80.000"
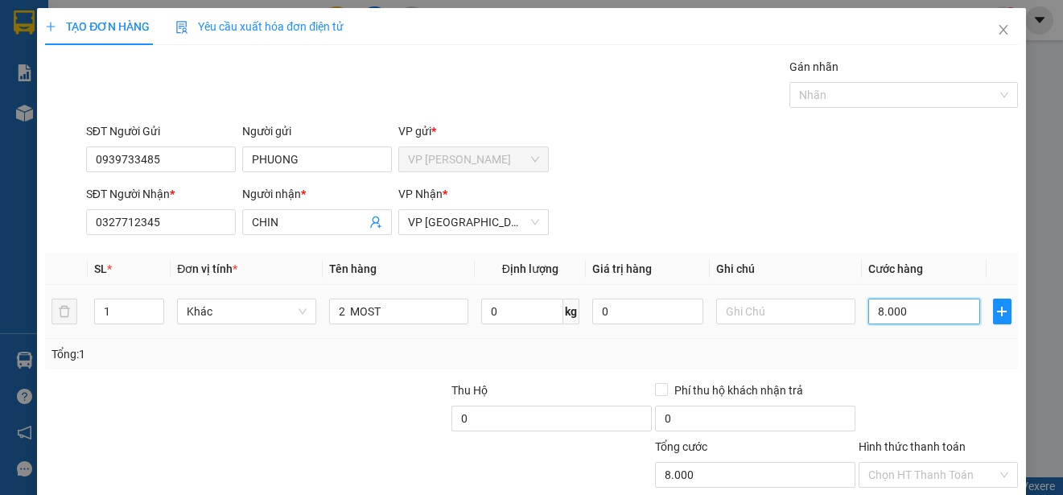
type input "80.000"
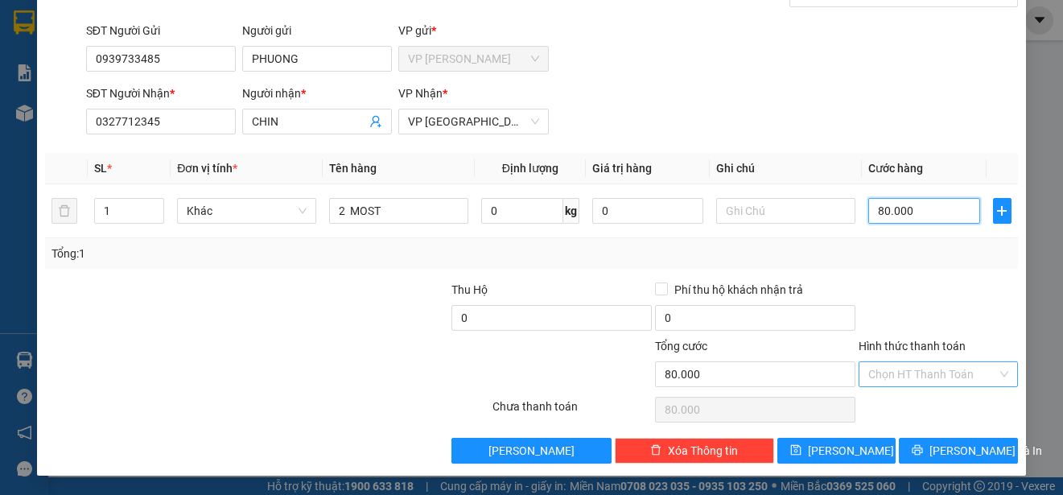
type input "80.000"
click at [937, 369] on input "Hình thức thanh toán" at bounding box center [932, 374] width 129 height 24
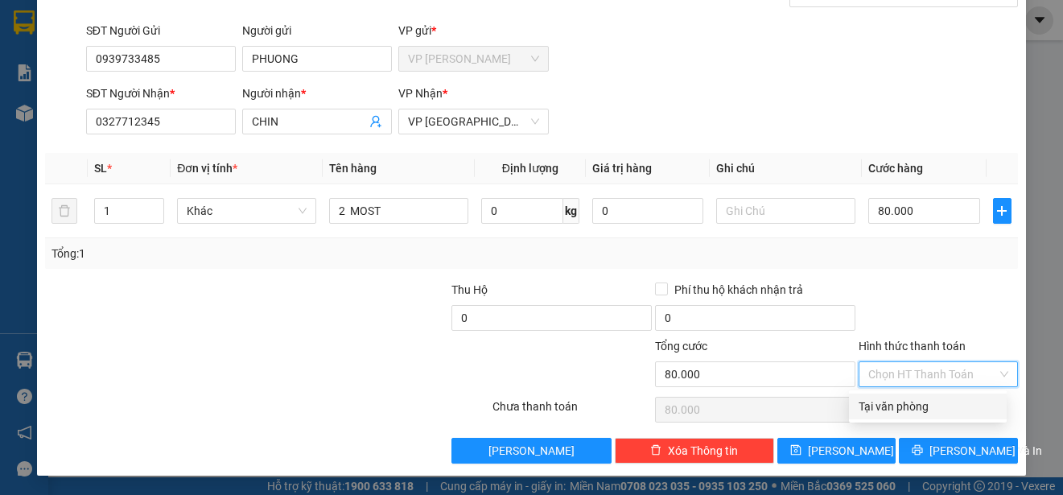
click at [944, 402] on div "Tại văn phòng" at bounding box center [928, 406] width 138 height 18
type input "0"
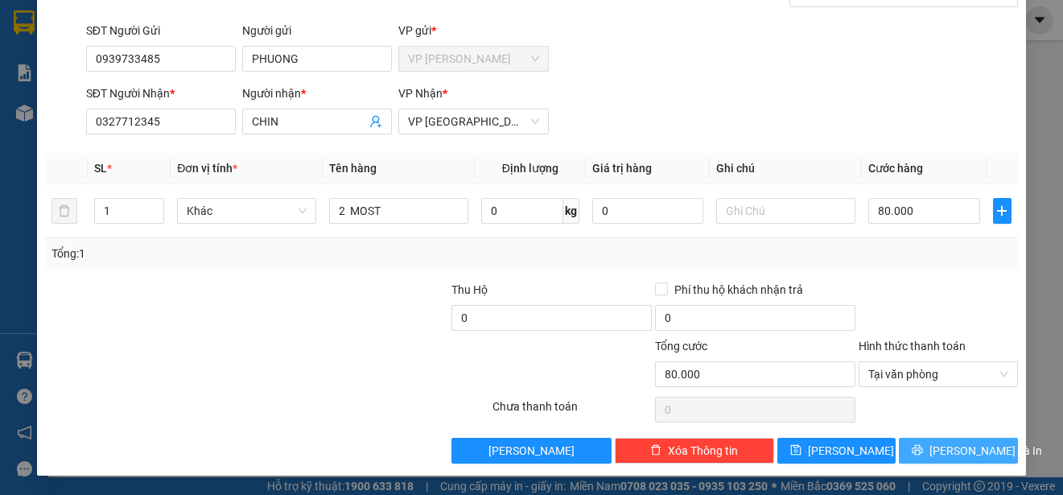
click at [960, 451] on span "[PERSON_NAME] và In" at bounding box center [985, 451] width 113 height 18
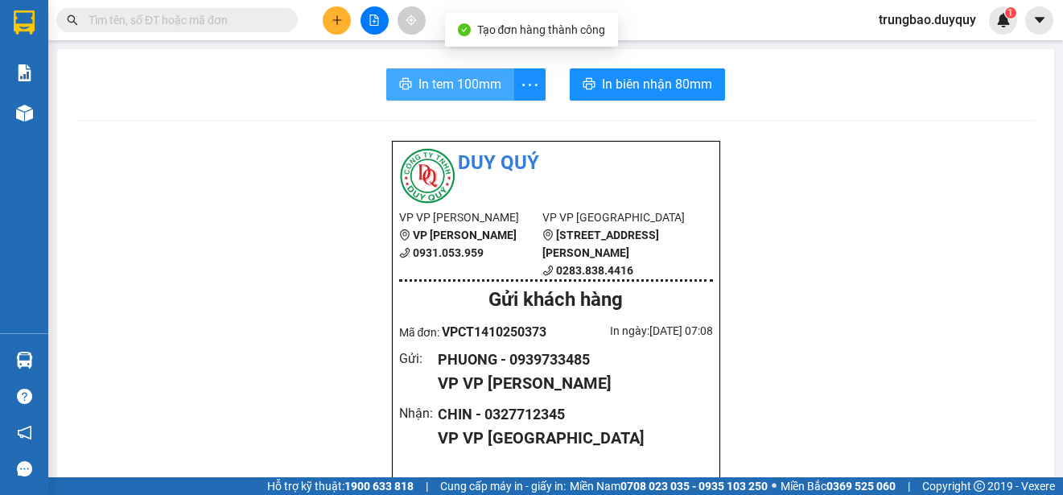
click at [473, 93] on span "In tem 100mm" at bounding box center [459, 84] width 83 height 20
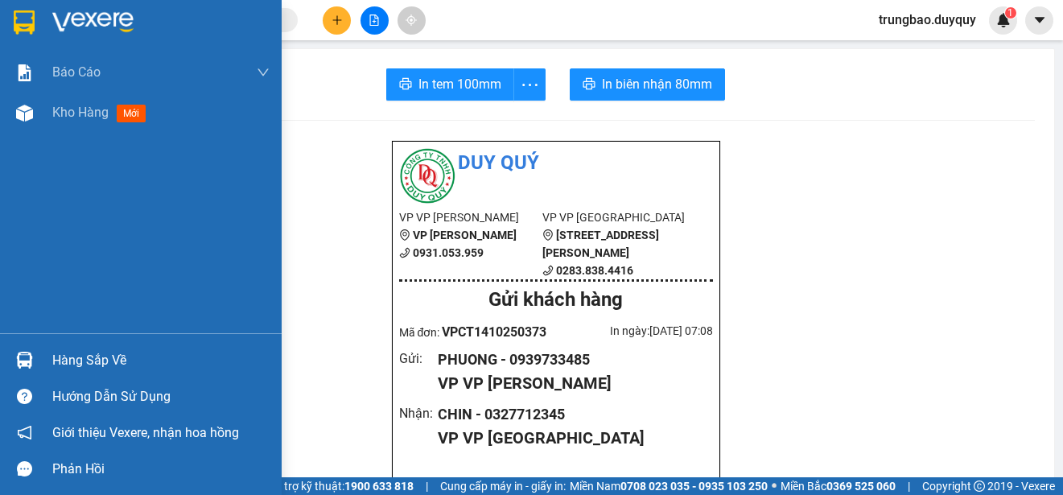
click at [27, 21] on img at bounding box center [24, 22] width 21 height 24
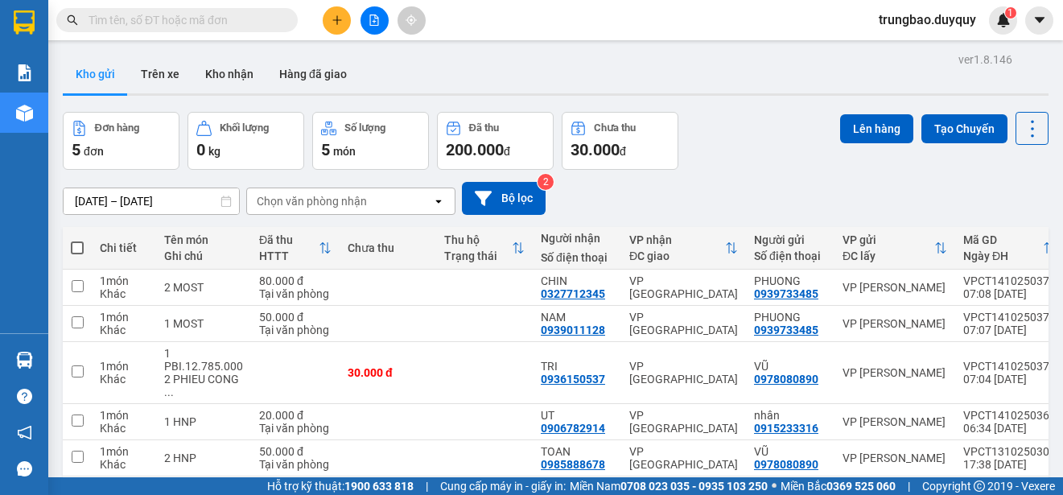
scroll to position [74, 0]
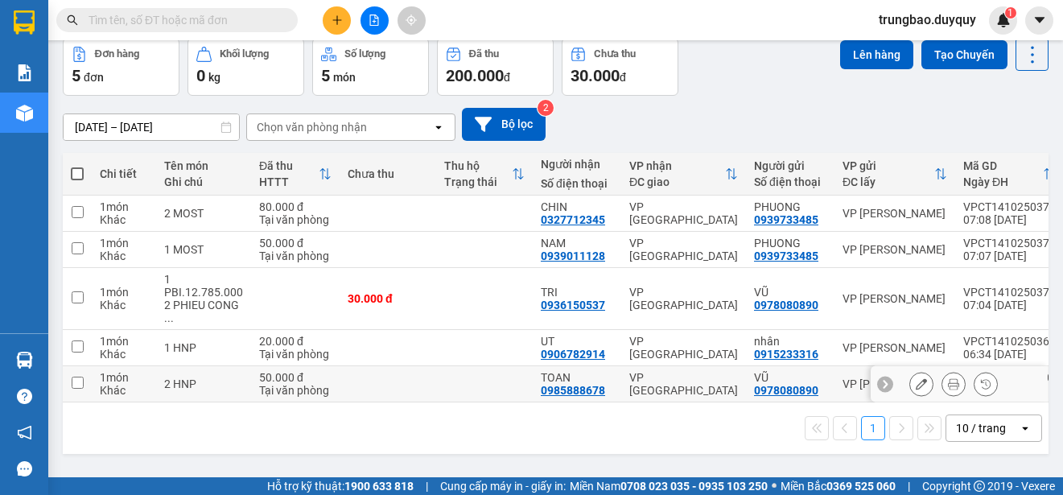
click at [80, 377] on input "checkbox" at bounding box center [78, 383] width 12 height 12
checkbox input "true"
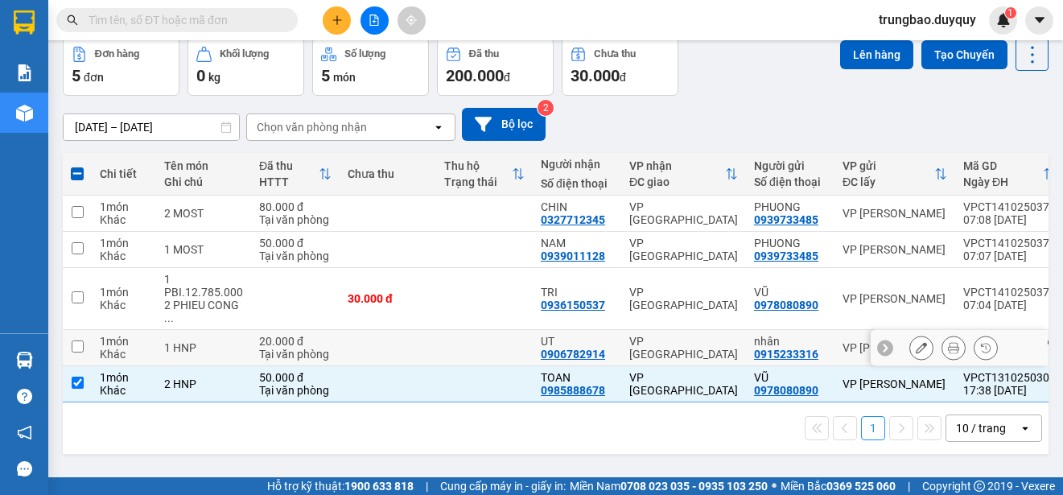
click at [74, 344] on input "checkbox" at bounding box center [78, 346] width 12 height 12
checkbox input "true"
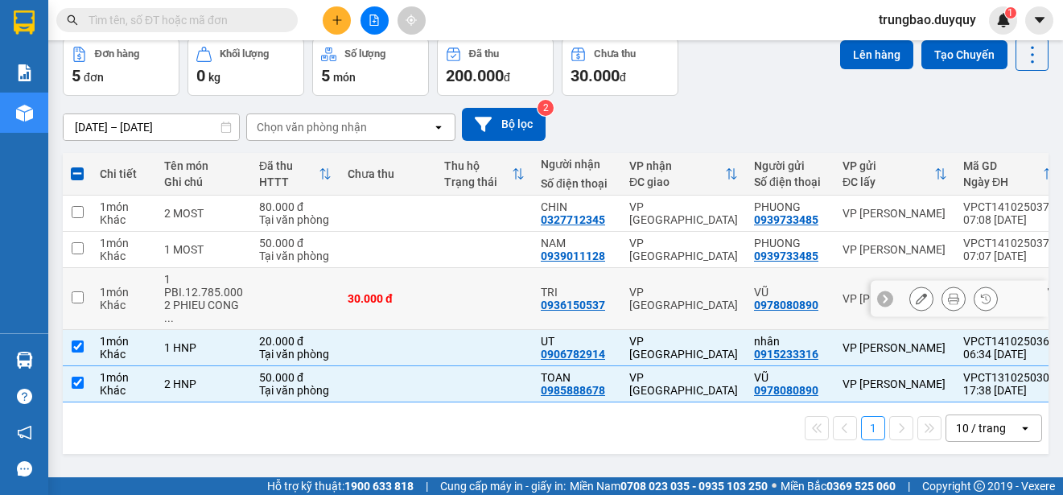
click at [74, 293] on input "checkbox" at bounding box center [78, 297] width 12 height 12
checkbox input "true"
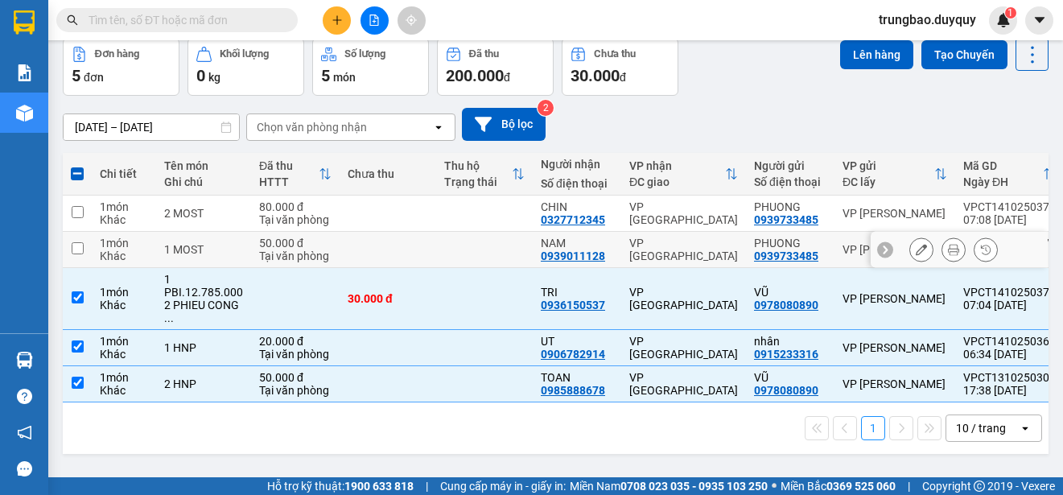
click at [76, 242] on input "checkbox" at bounding box center [78, 248] width 12 height 12
checkbox input "true"
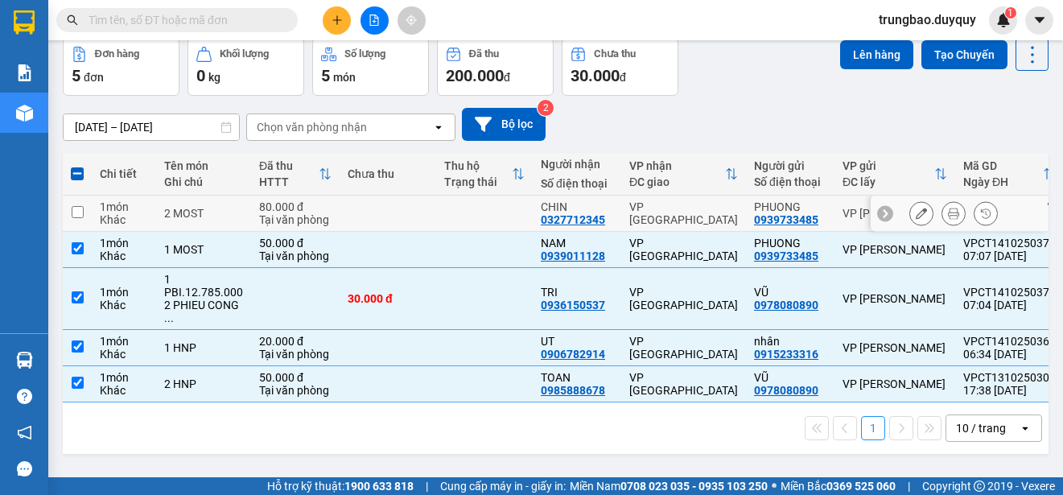
click at [74, 211] on input "checkbox" at bounding box center [78, 212] width 12 height 12
checkbox input "true"
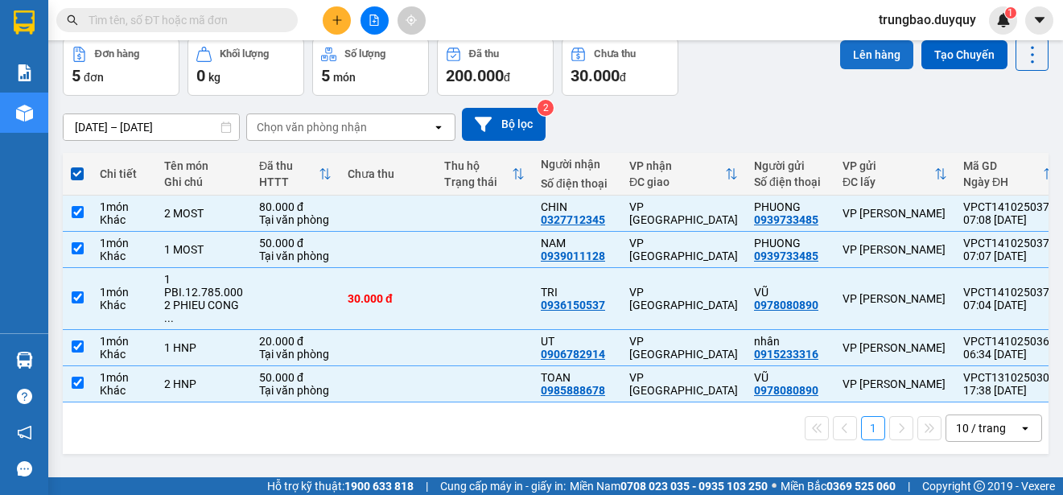
click at [866, 57] on button "Lên hàng" at bounding box center [876, 54] width 73 height 29
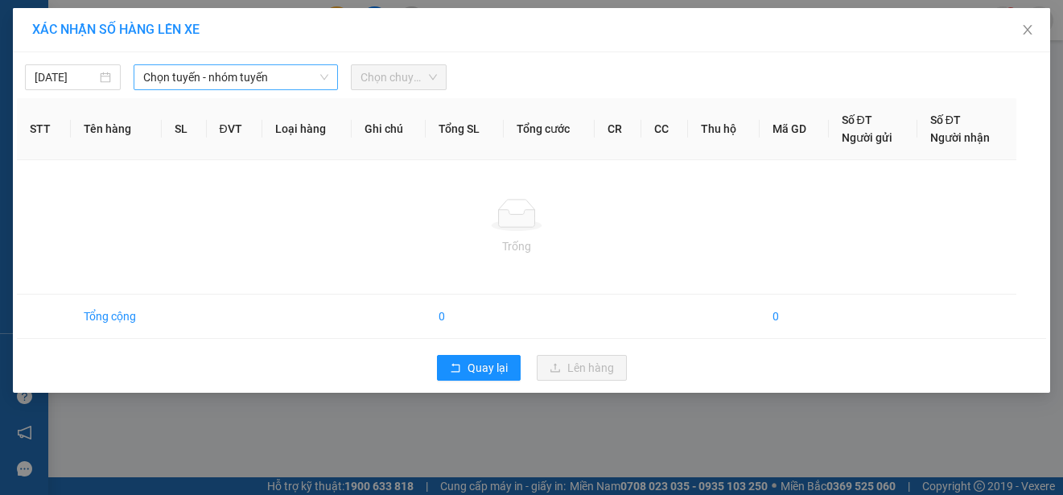
click at [273, 77] on span "Chọn tuyến - nhóm tuyến" at bounding box center [235, 77] width 185 height 24
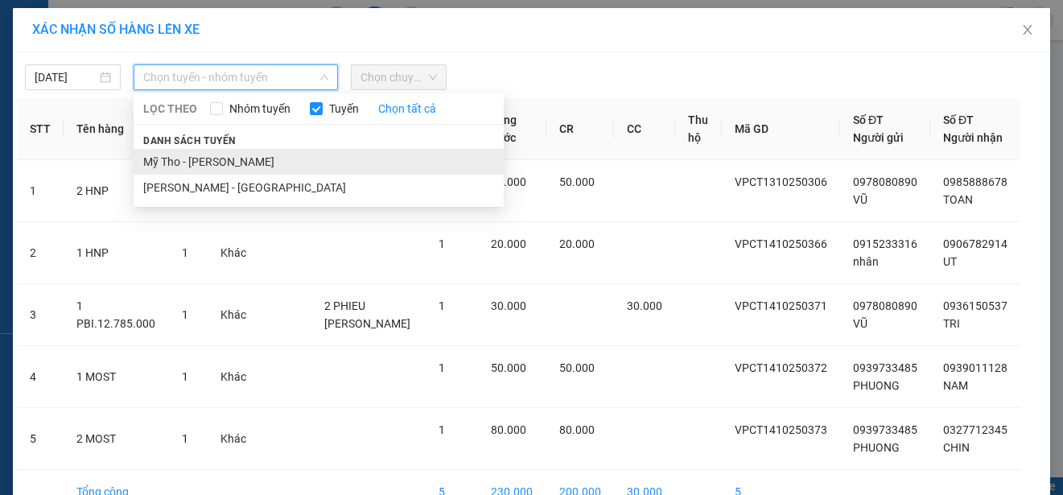
click at [265, 159] on li "Mỹ Tho - Hồ Chí Minh" at bounding box center [319, 162] width 370 height 26
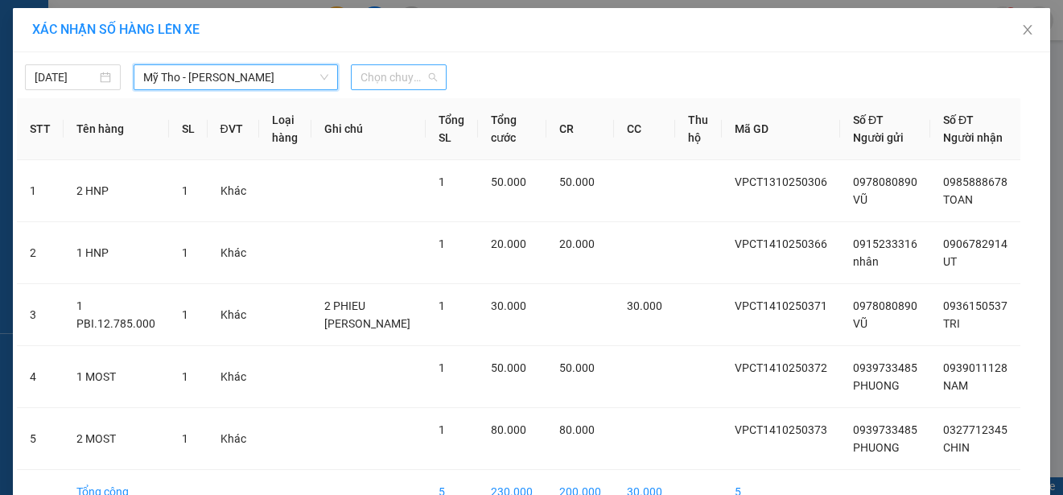
click at [405, 76] on span "Chọn chuyến" at bounding box center [398, 77] width 76 height 24
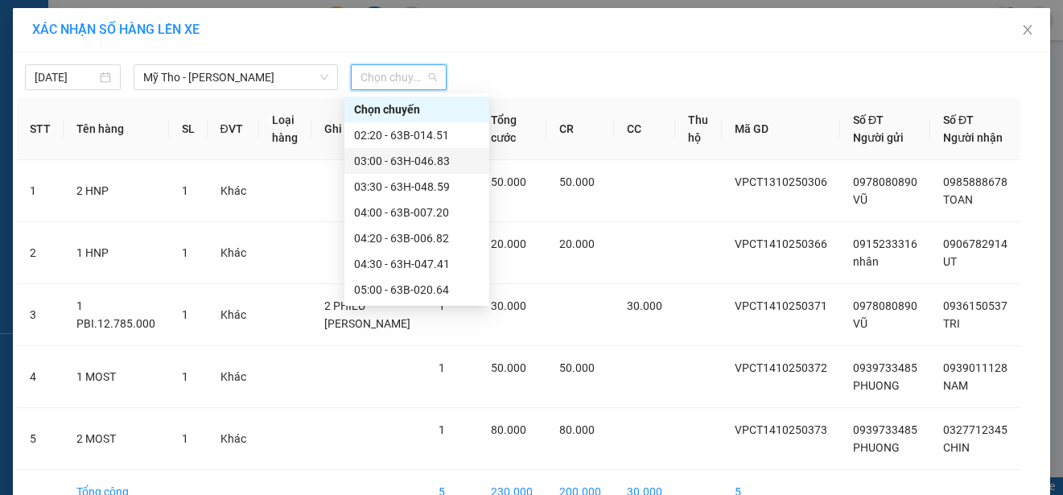
scroll to position [161, 0]
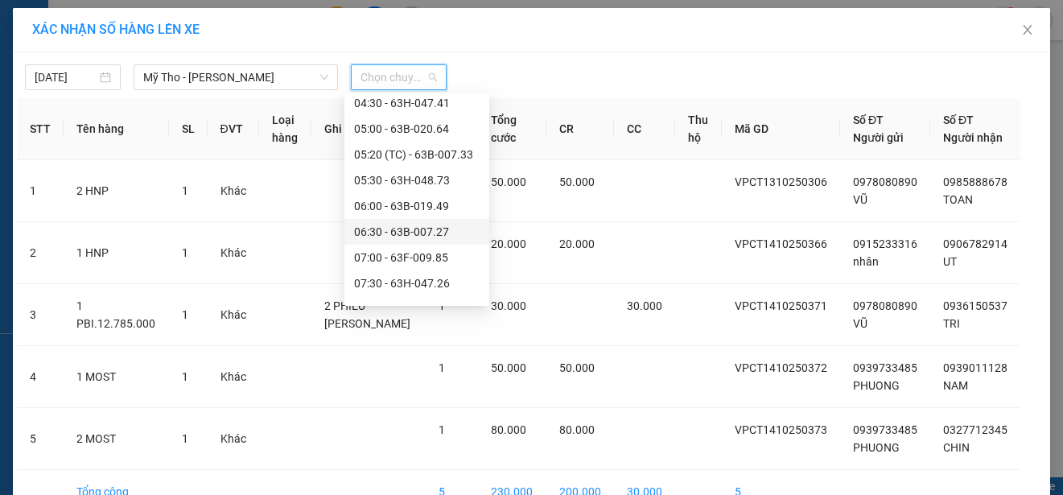
click at [433, 229] on div "06:30 - 63B-007.27" at bounding box center [417, 232] width 126 height 18
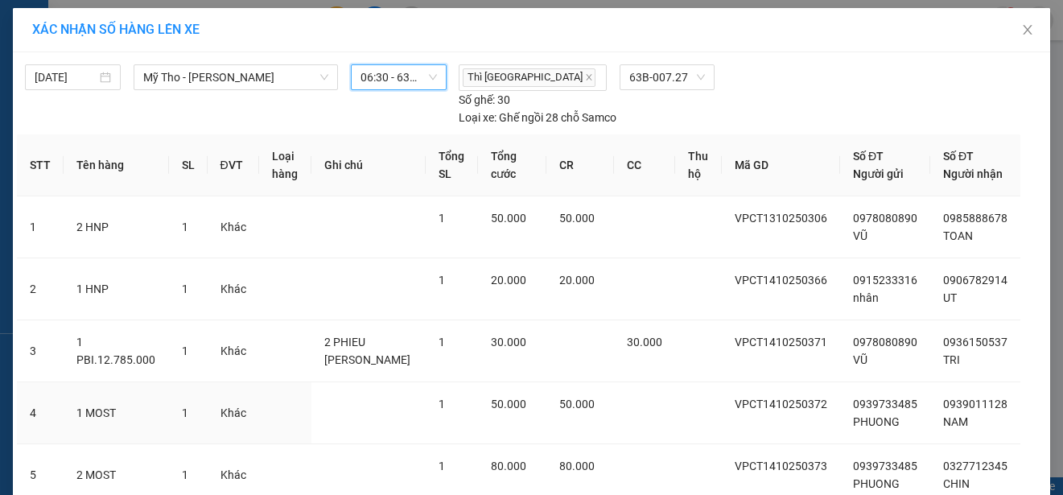
scroll to position [146, 0]
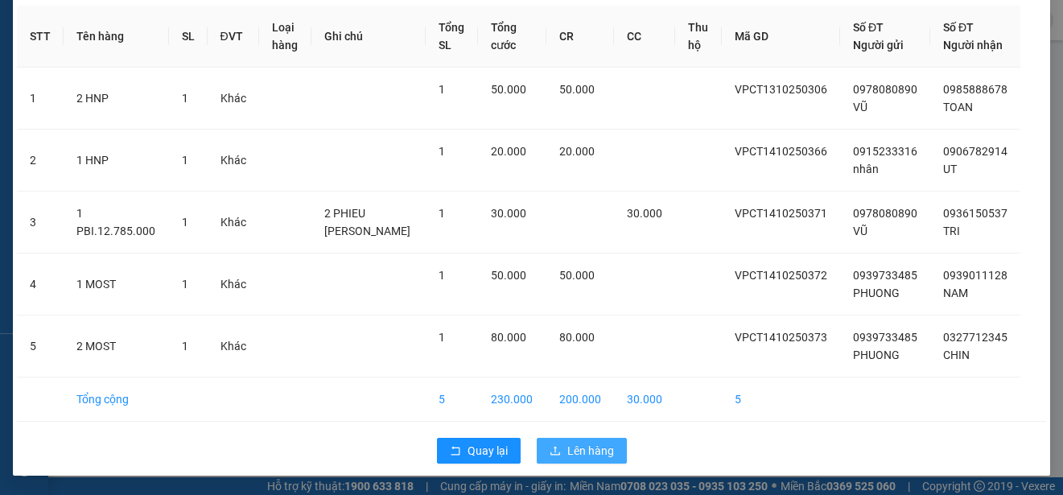
click at [603, 454] on span "Lên hàng" at bounding box center [590, 451] width 47 height 18
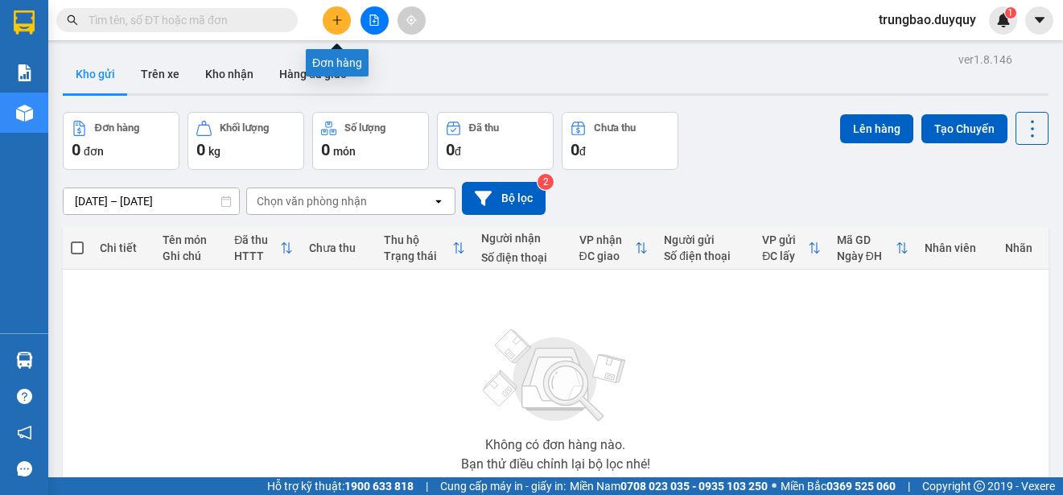
click at [340, 27] on button at bounding box center [337, 20] width 28 height 28
